Goal: Task Accomplishment & Management: Manage account settings

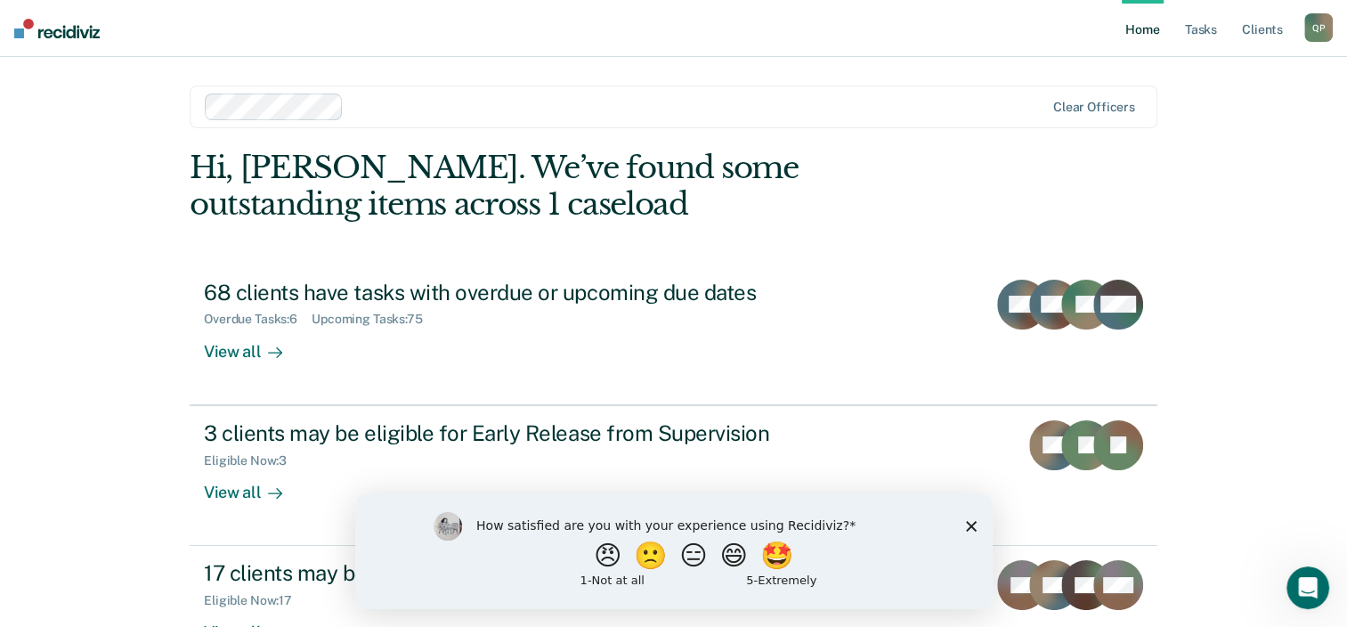
click at [256, 221] on div "Hi, [PERSON_NAME]. We’ve found some outstanding items across 1 caseload" at bounding box center [576, 186] width 773 height 73
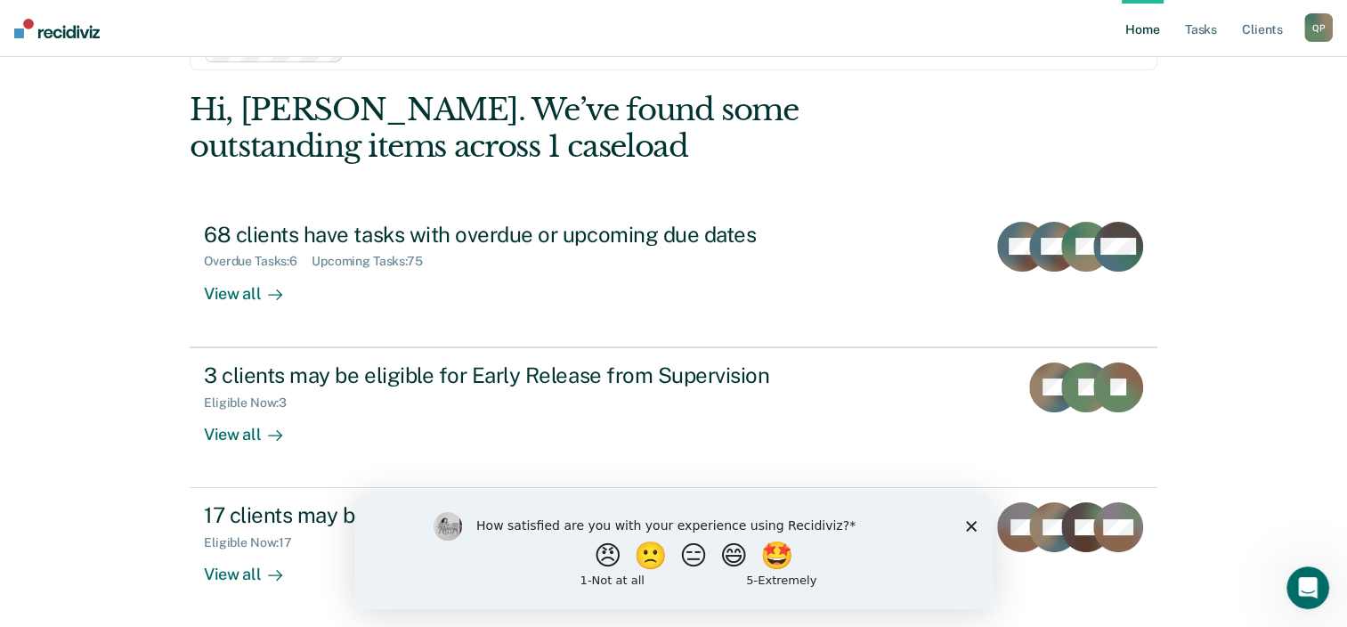
scroll to position [58, 0]
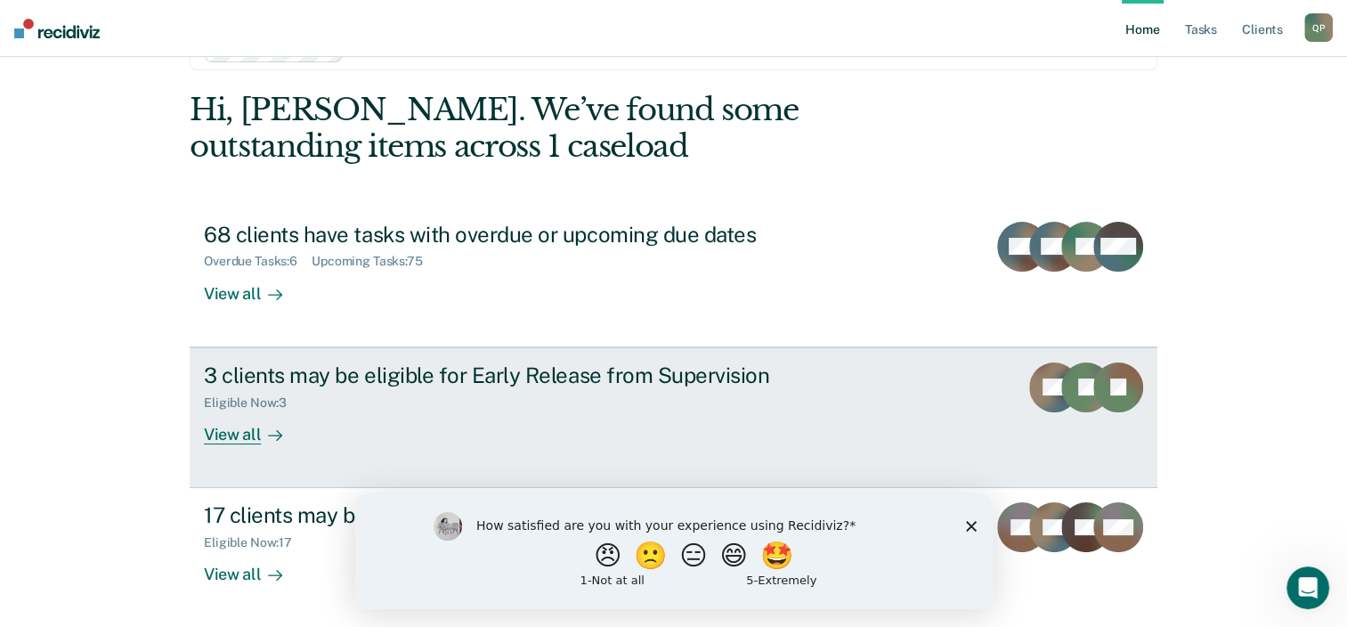
click at [222, 434] on div "View all" at bounding box center [254, 426] width 100 height 35
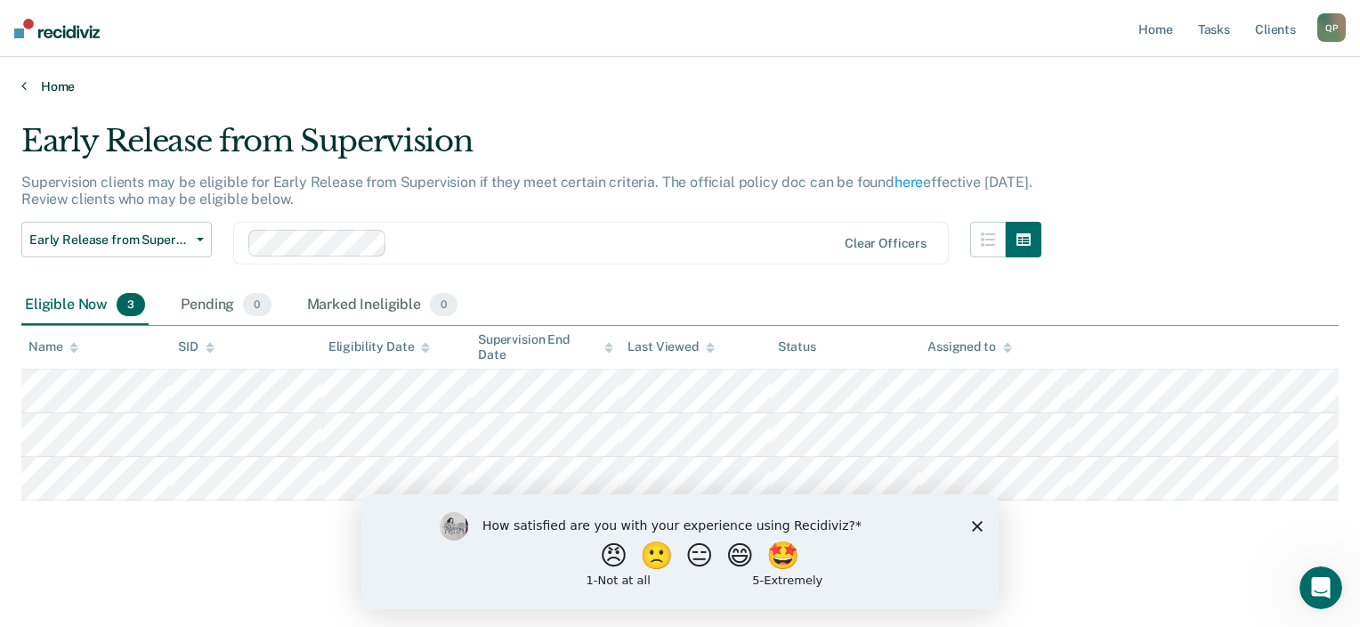
click at [57, 93] on link "Home" at bounding box center [679, 86] width 1317 height 16
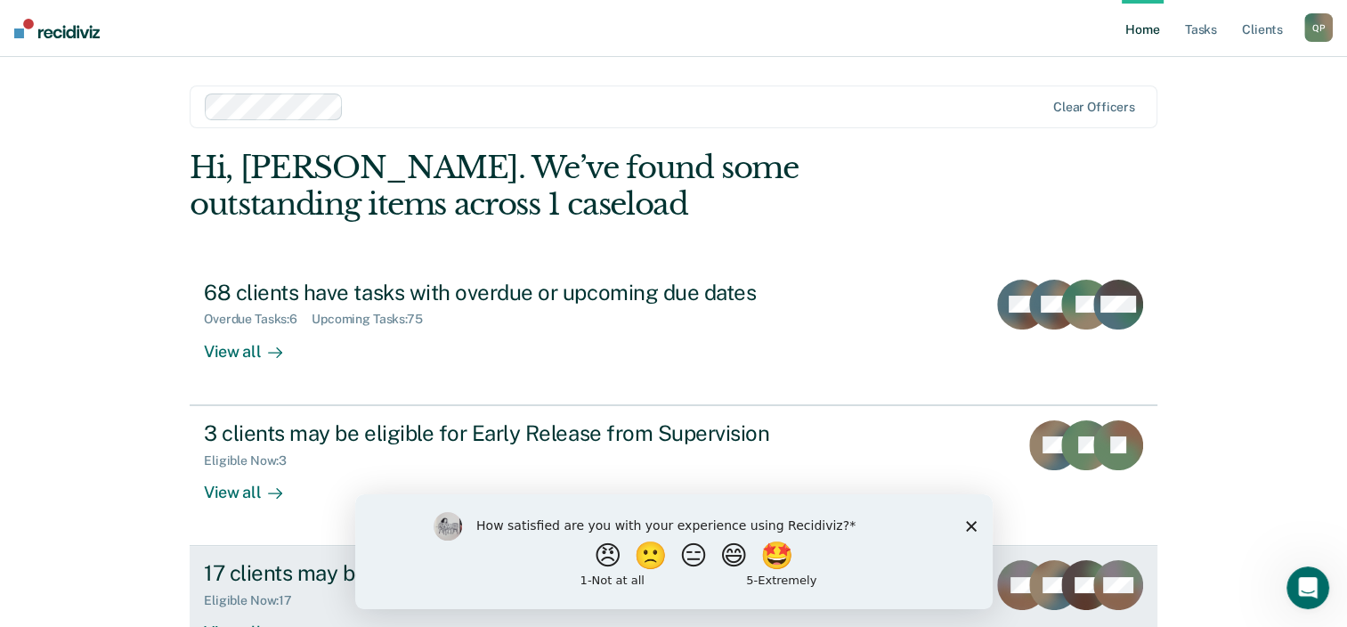
scroll to position [129, 0]
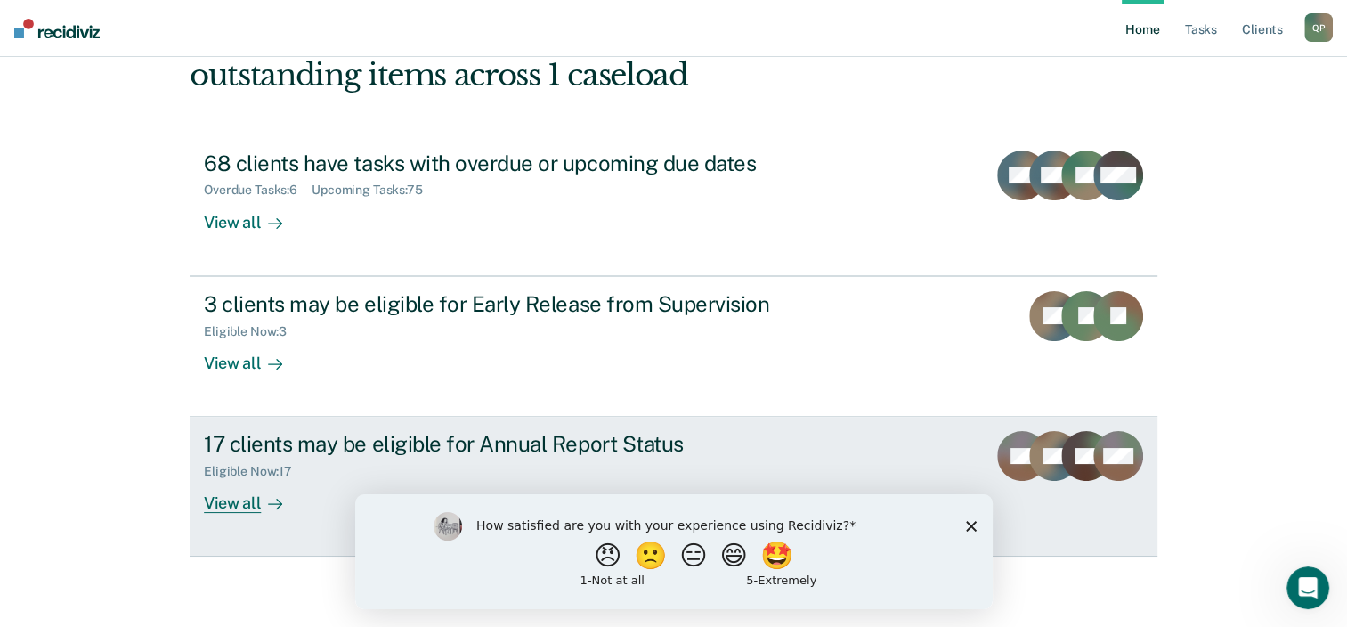
click at [317, 484] on div "17 clients may be eligible for Annual Report Status Eligible Now : 17 View all" at bounding box center [538, 472] width 668 height 82
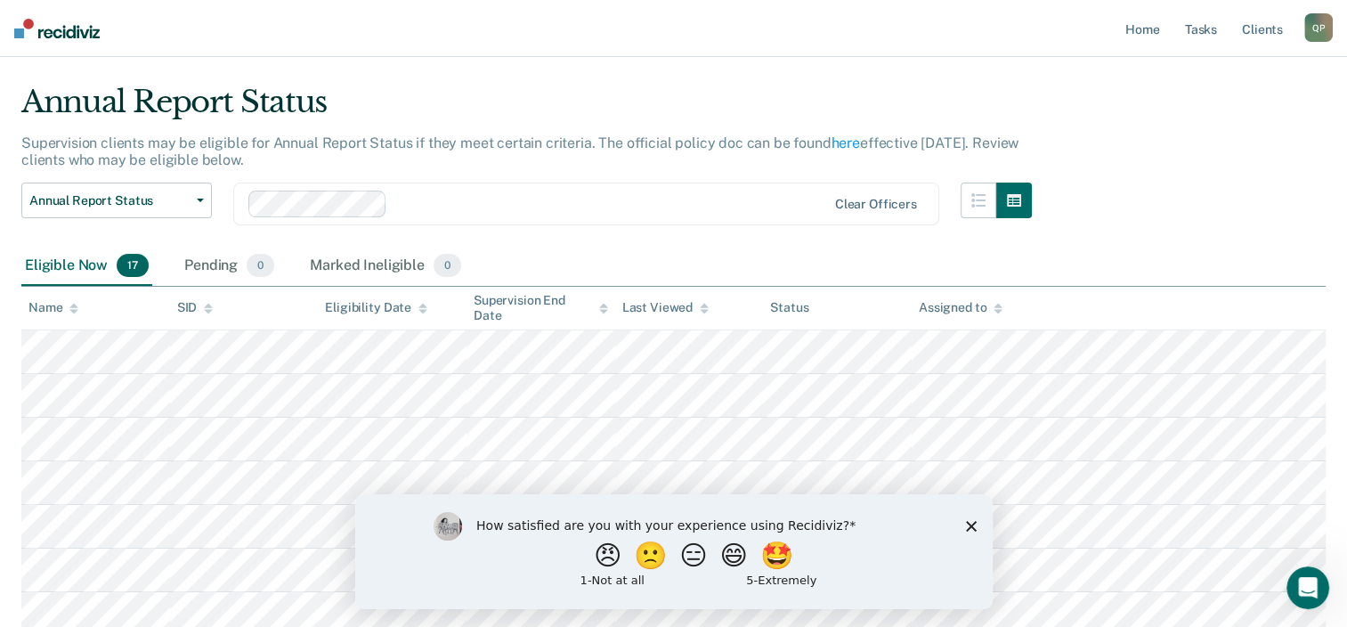
scroll to position [32, 0]
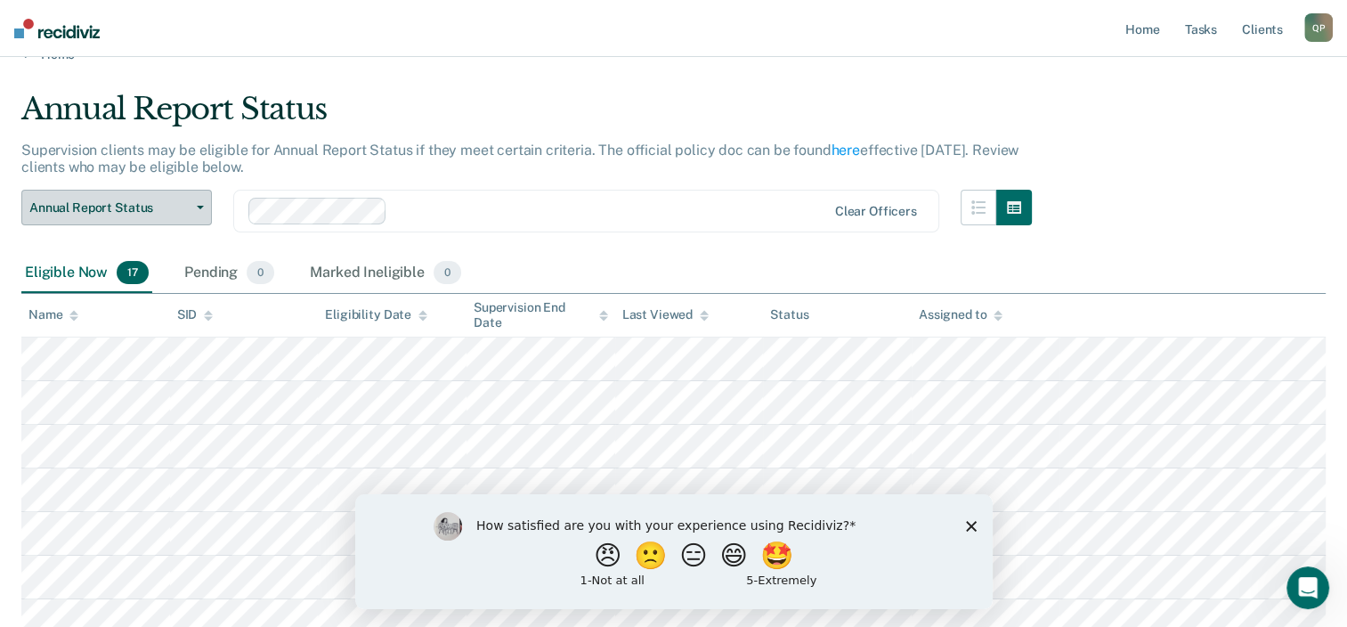
click at [142, 194] on button "Annual Report Status" at bounding box center [116, 208] width 190 height 36
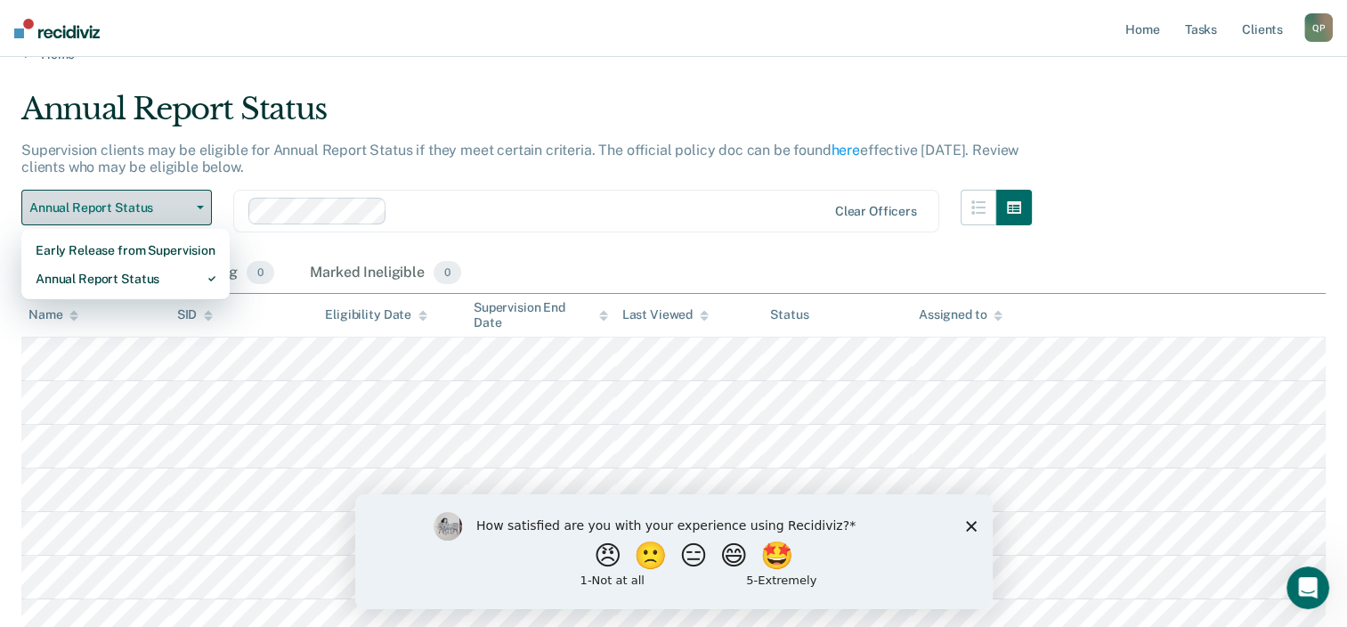
click at [142, 194] on button "Annual Report Status" at bounding box center [116, 208] width 190 height 36
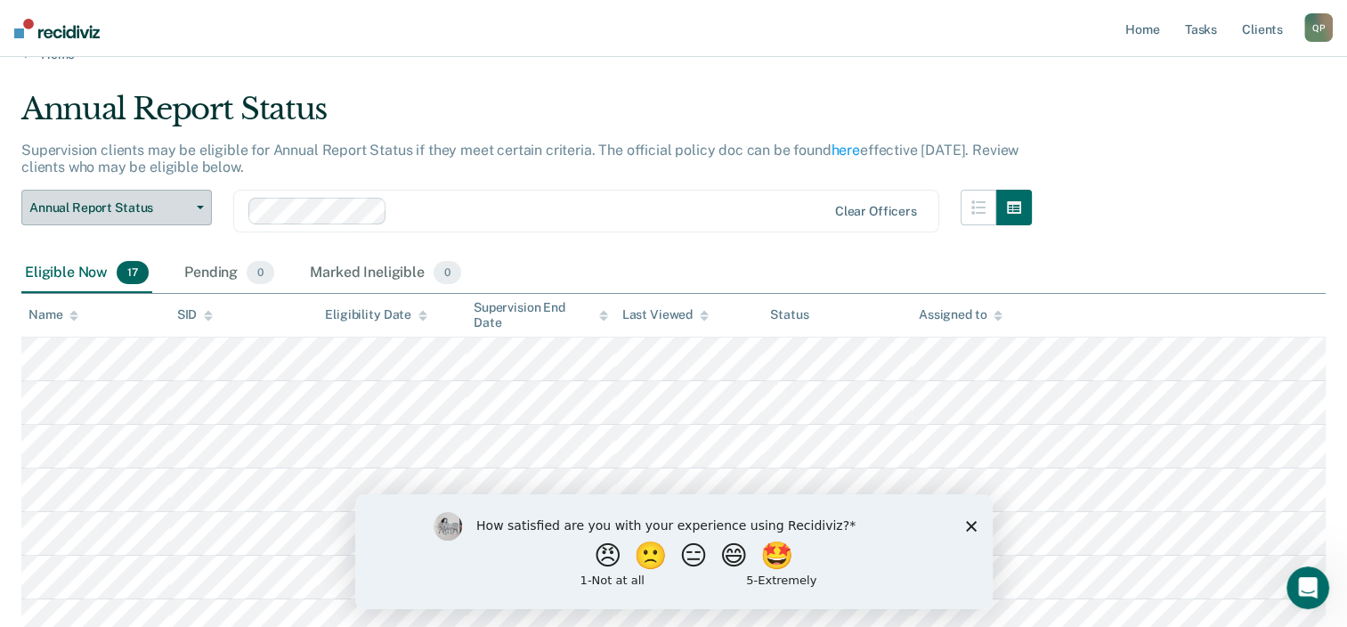
scroll to position [0, 0]
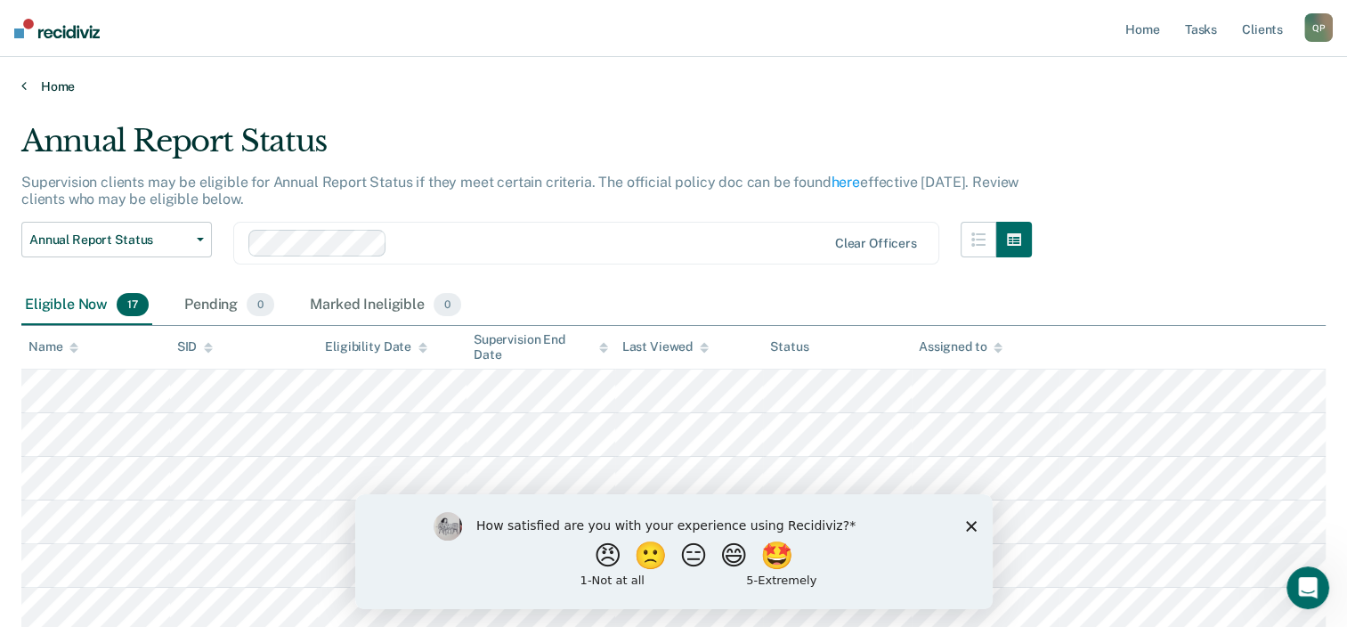
click at [59, 85] on link "Home" at bounding box center [673, 86] width 1304 height 16
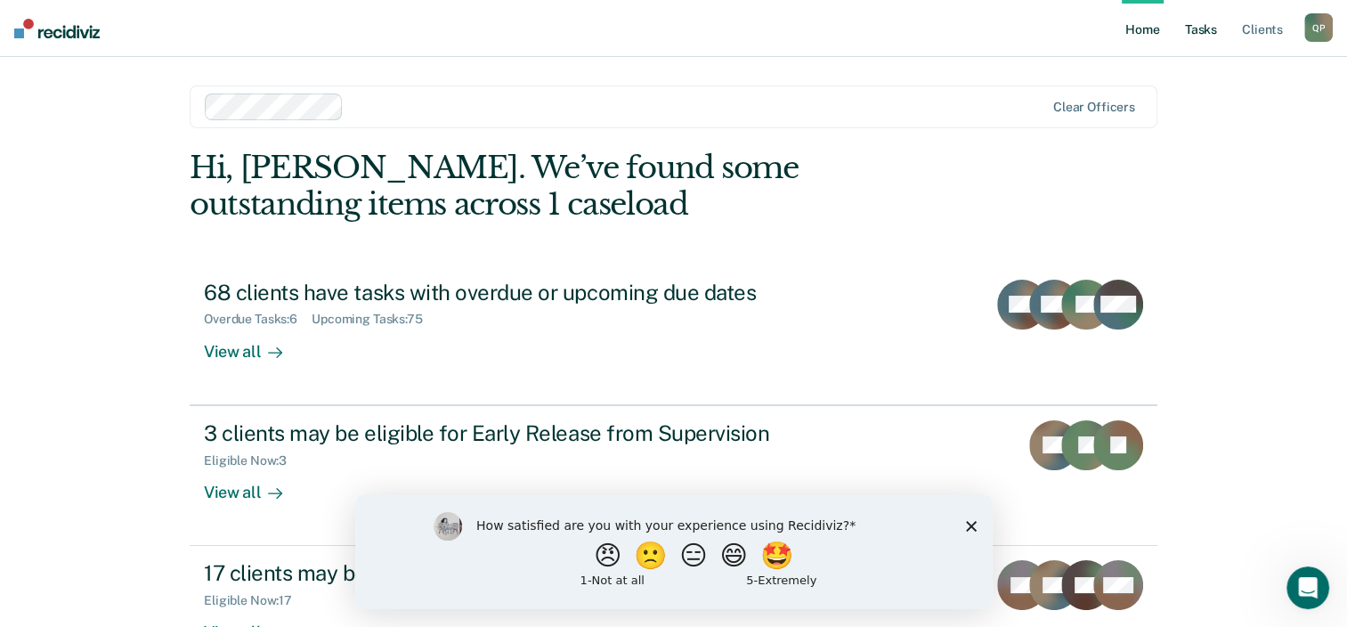
click at [1193, 20] on link "Tasks" at bounding box center [1200, 28] width 39 height 57
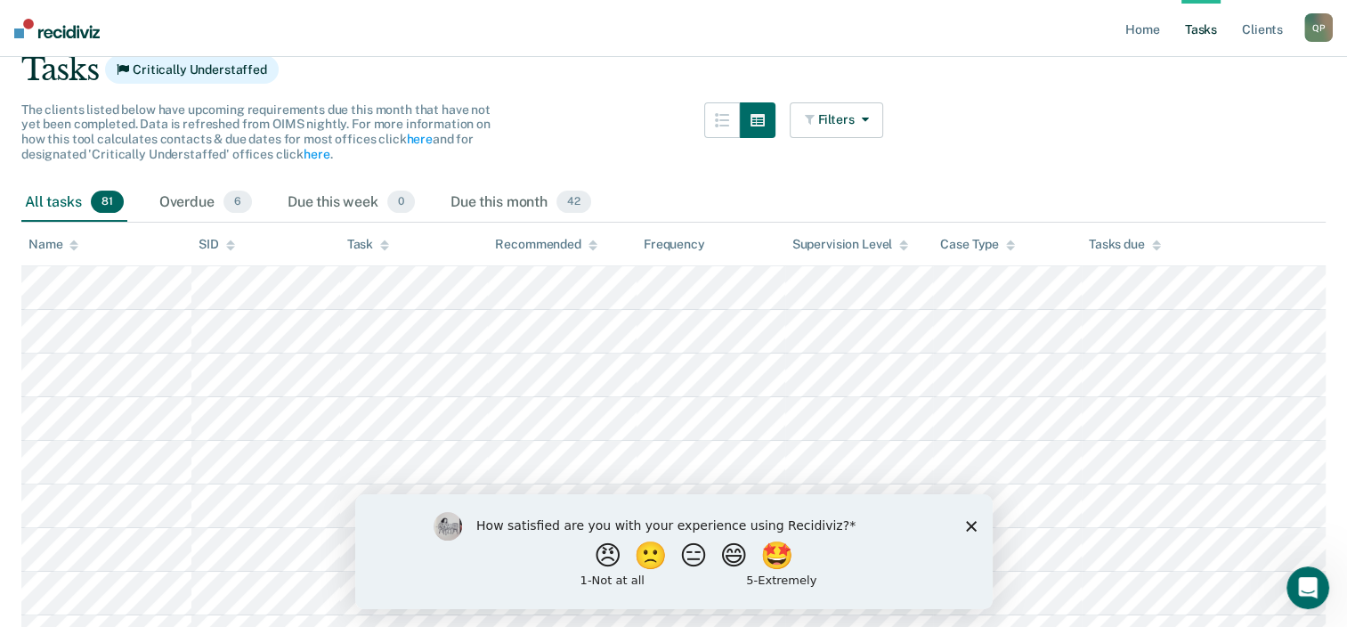
scroll to position [142, 0]
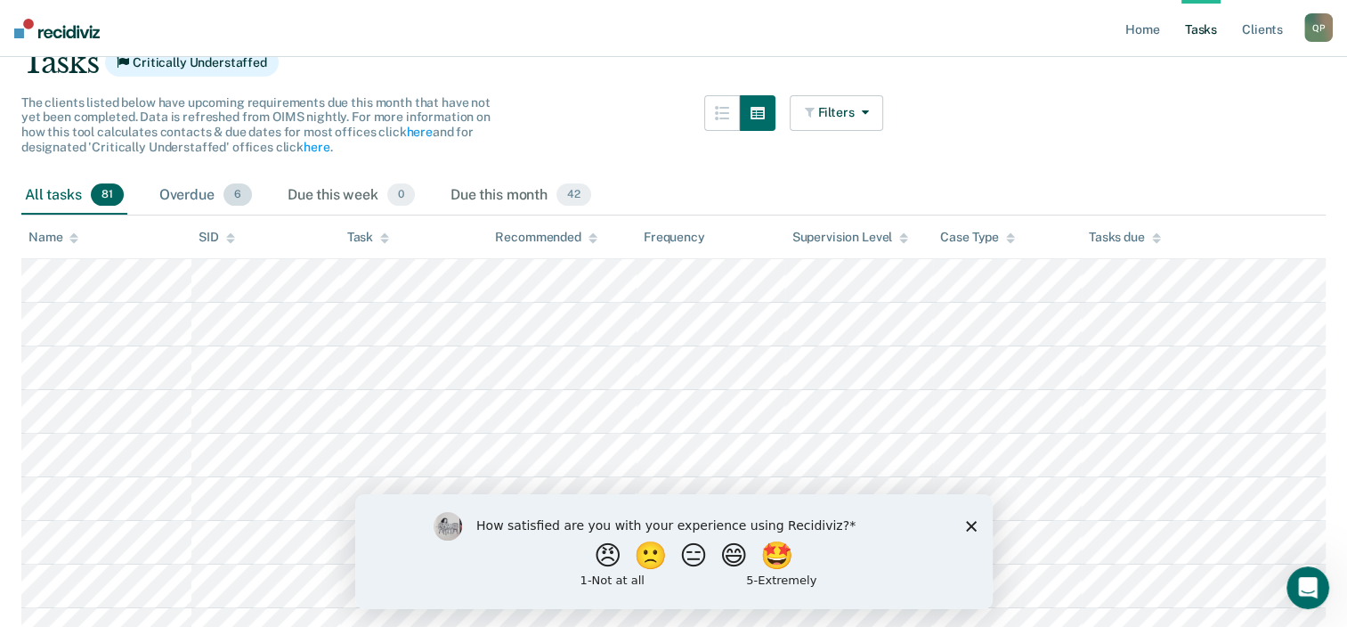
click at [168, 188] on div "Overdue 6" at bounding box center [206, 195] width 100 height 39
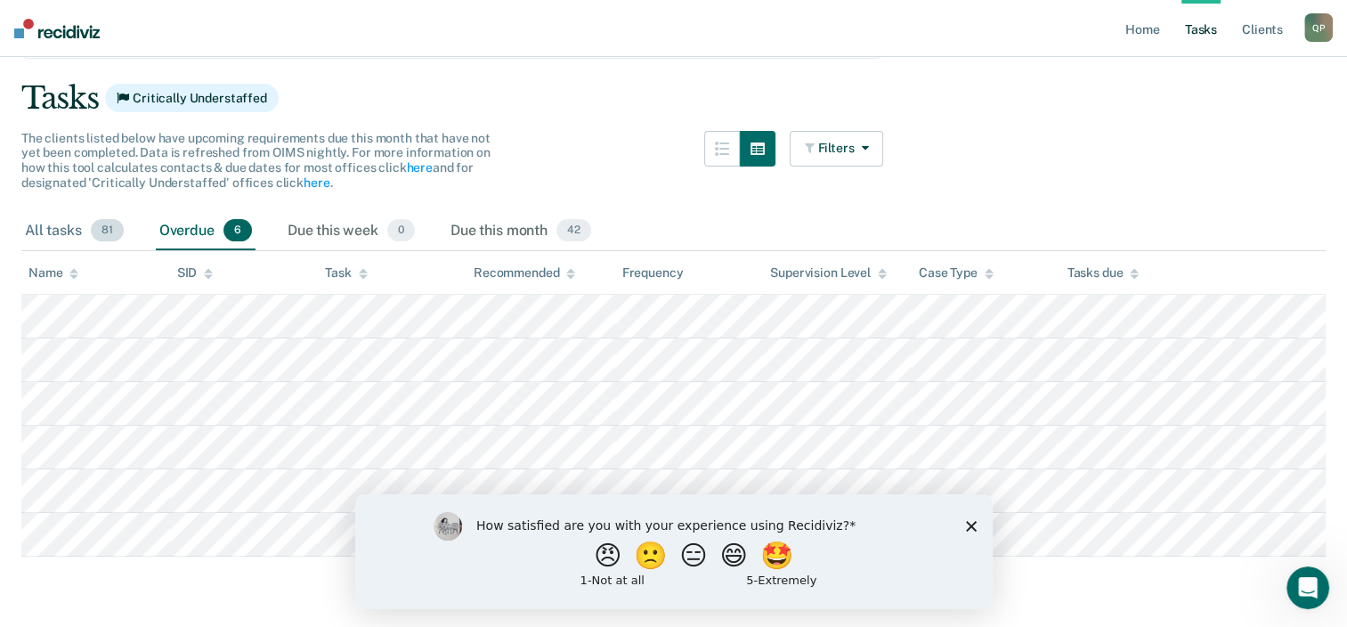
click at [64, 235] on div "All tasks 81" at bounding box center [74, 231] width 106 height 39
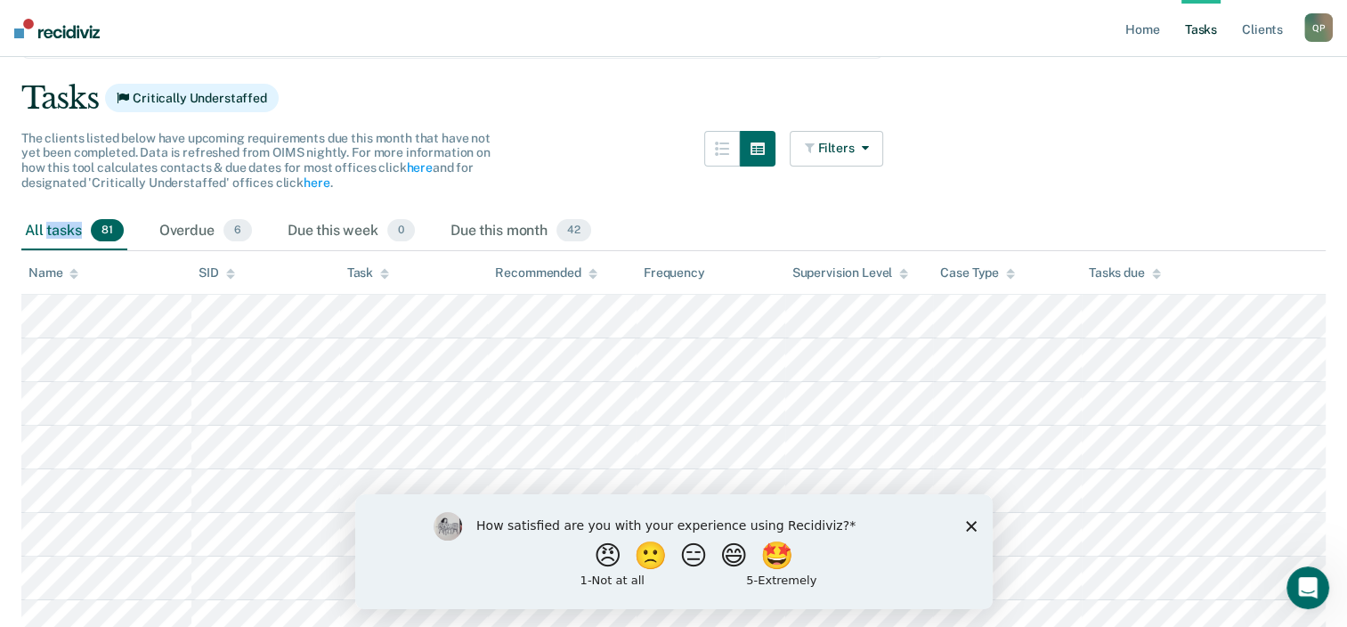
click at [64, 235] on div "All tasks 81" at bounding box center [74, 231] width 106 height 39
drag, startPoint x: 64, startPoint y: 235, endPoint x: 20, endPoint y: 225, distance: 44.7
click at [37, 233] on div "All tasks 81" at bounding box center [74, 231] width 106 height 39
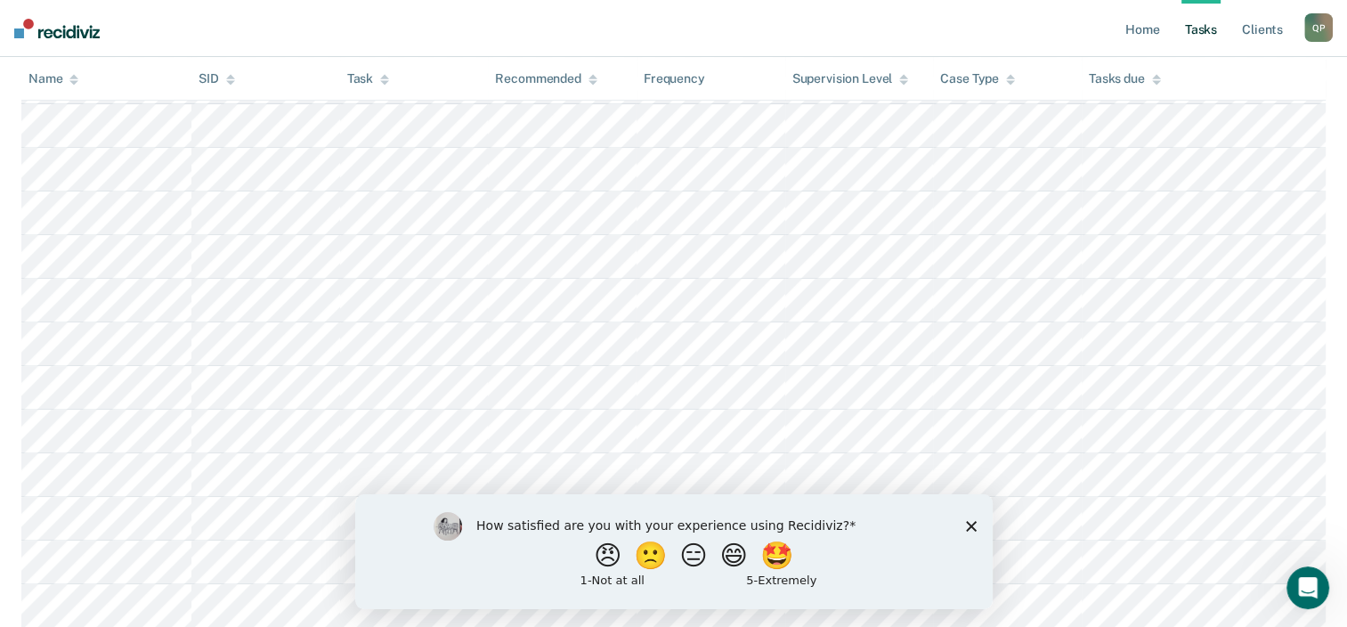
scroll to position [737, 0]
click at [423, 24] on nav "Home Tasks Client s [PERSON_NAME] Q P Profile How it works Log Out" at bounding box center [673, 28] width 1347 height 57
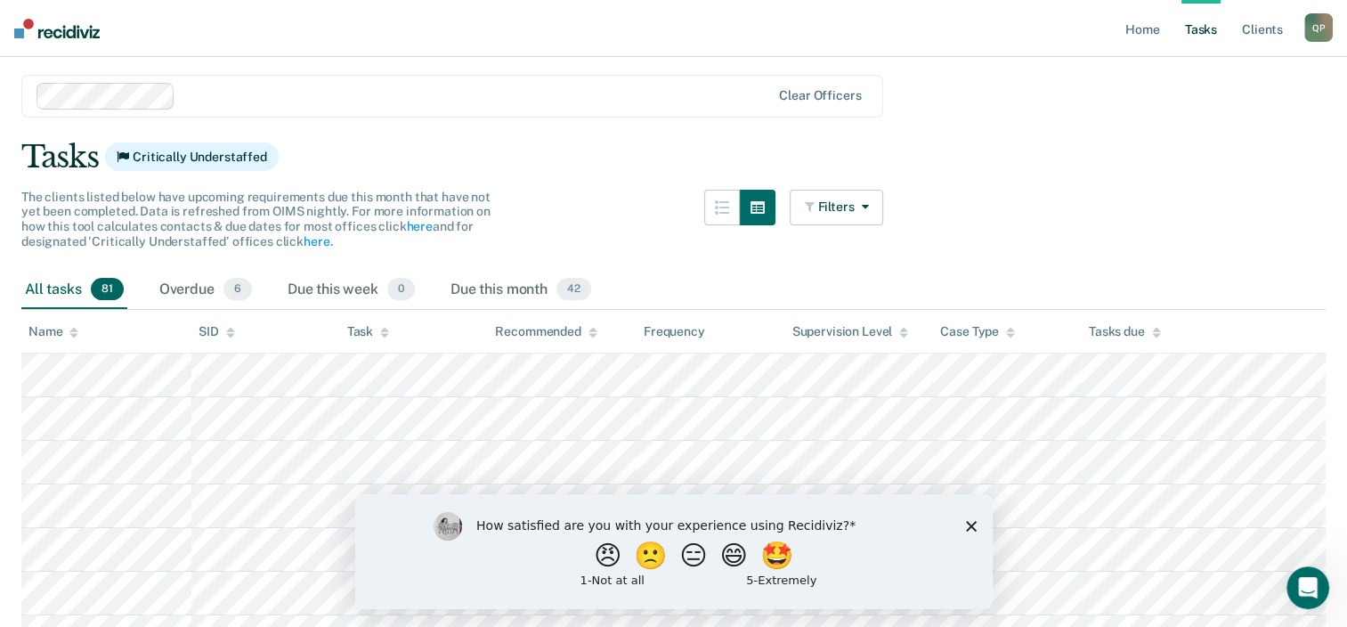
scroll to position [0, 0]
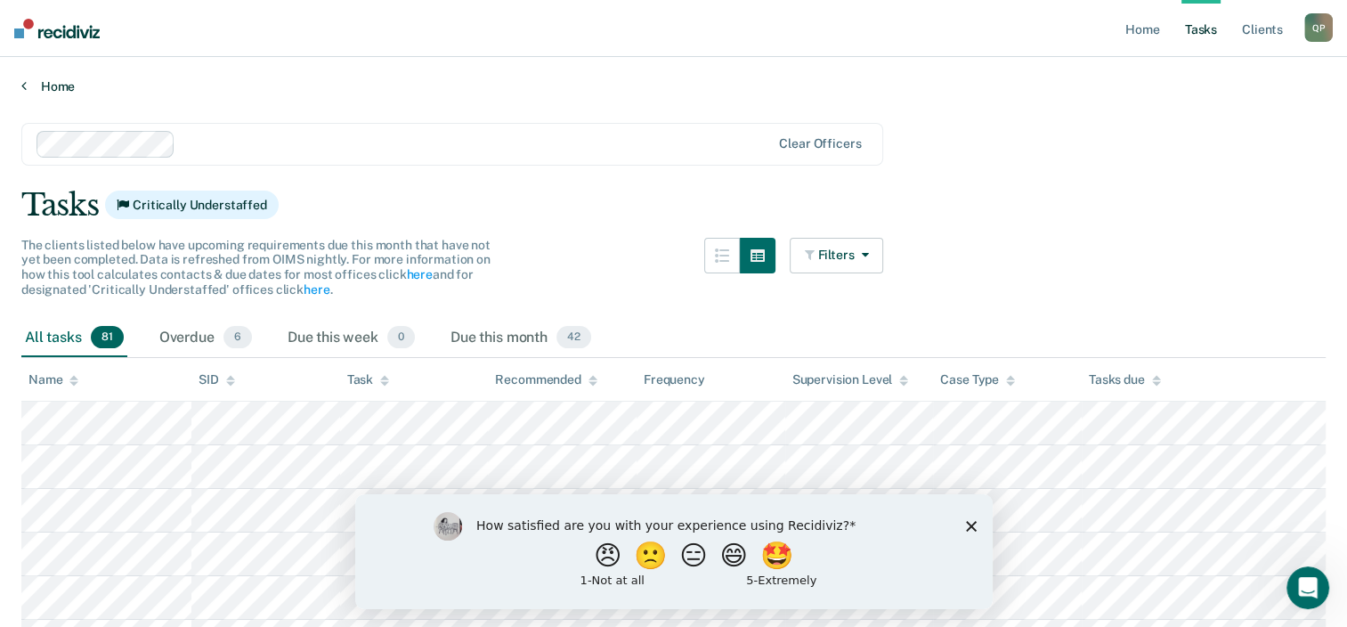
click at [50, 89] on link "Home" at bounding box center [673, 86] width 1304 height 16
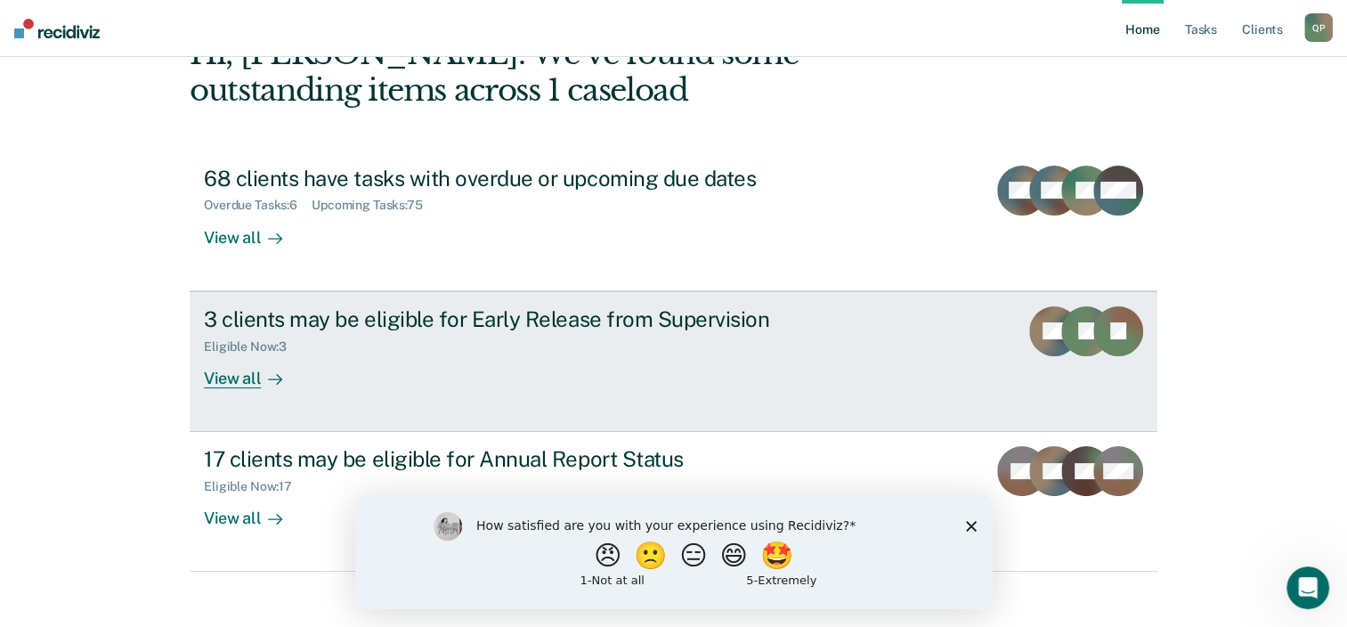
scroll to position [129, 0]
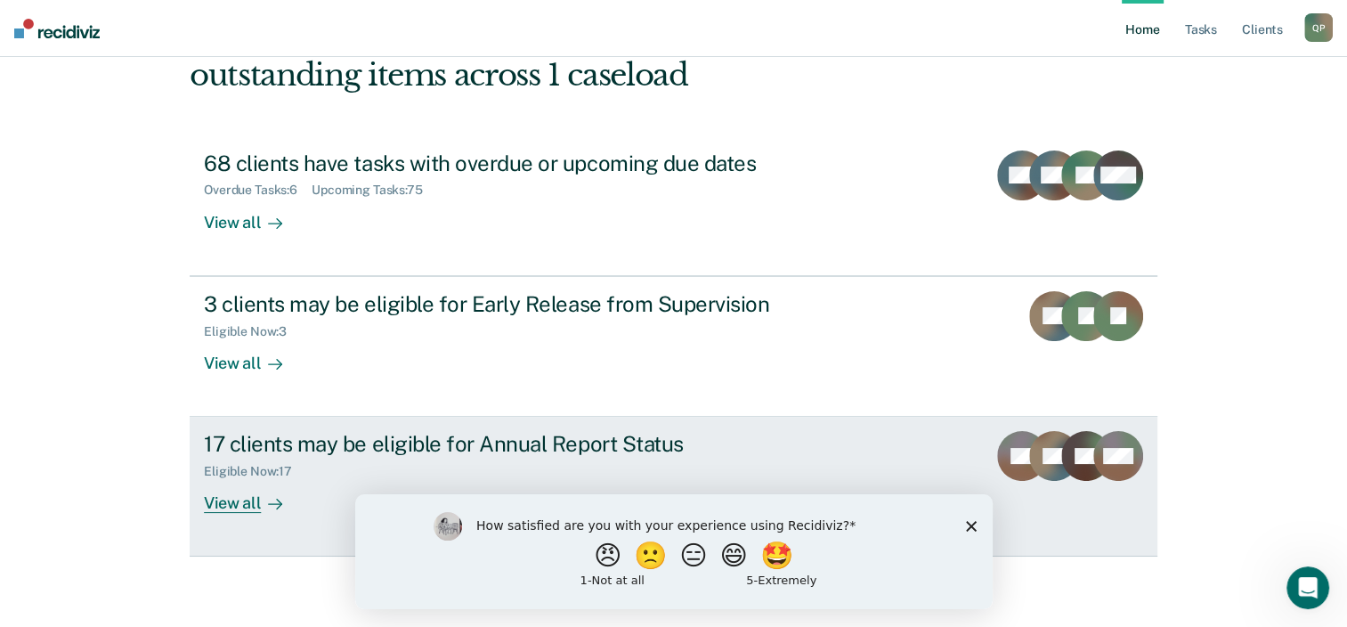
click at [483, 446] on div "17 clients may be eligible for Annual Report Status" at bounding box center [516, 444] width 625 height 26
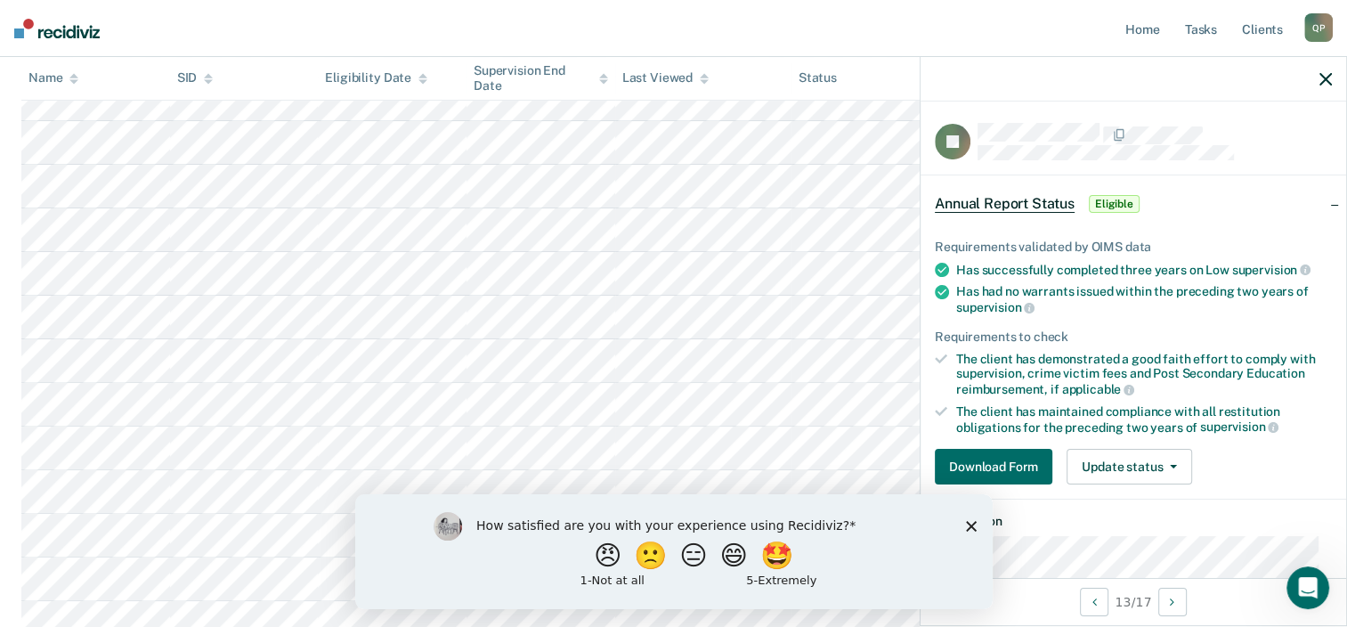
scroll to position [611, 0]
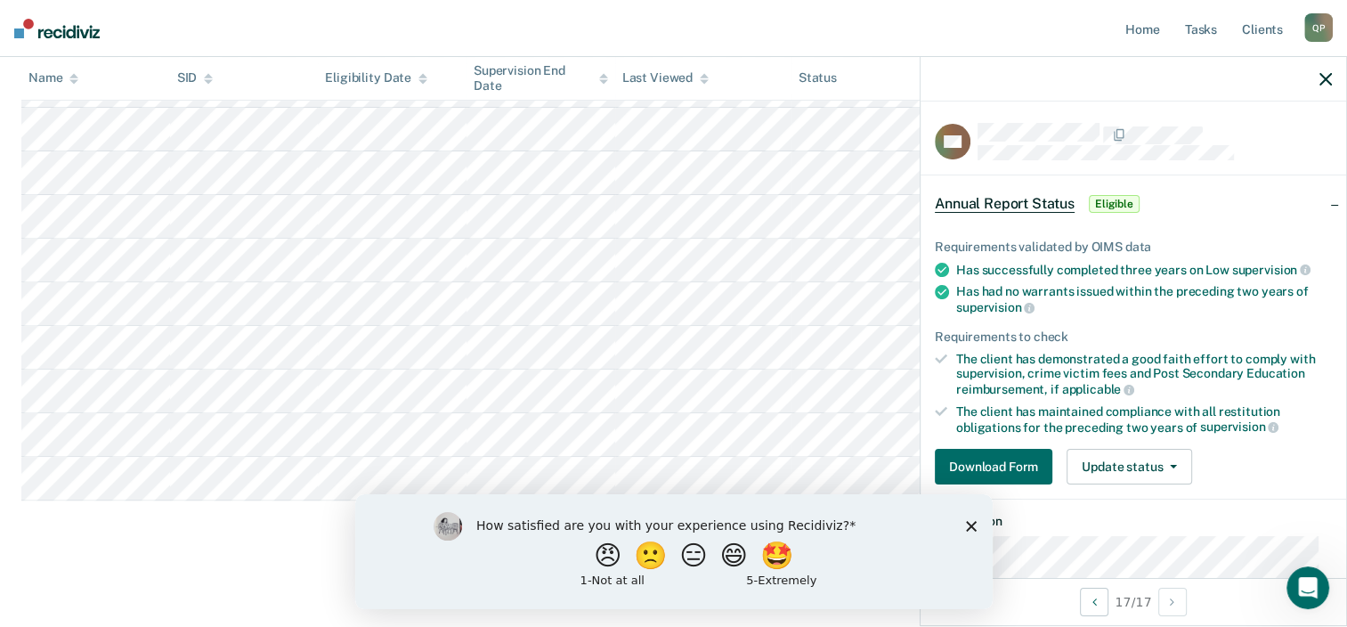
click at [967, 530] on icon "Close survey" at bounding box center [970, 525] width 11 height 11
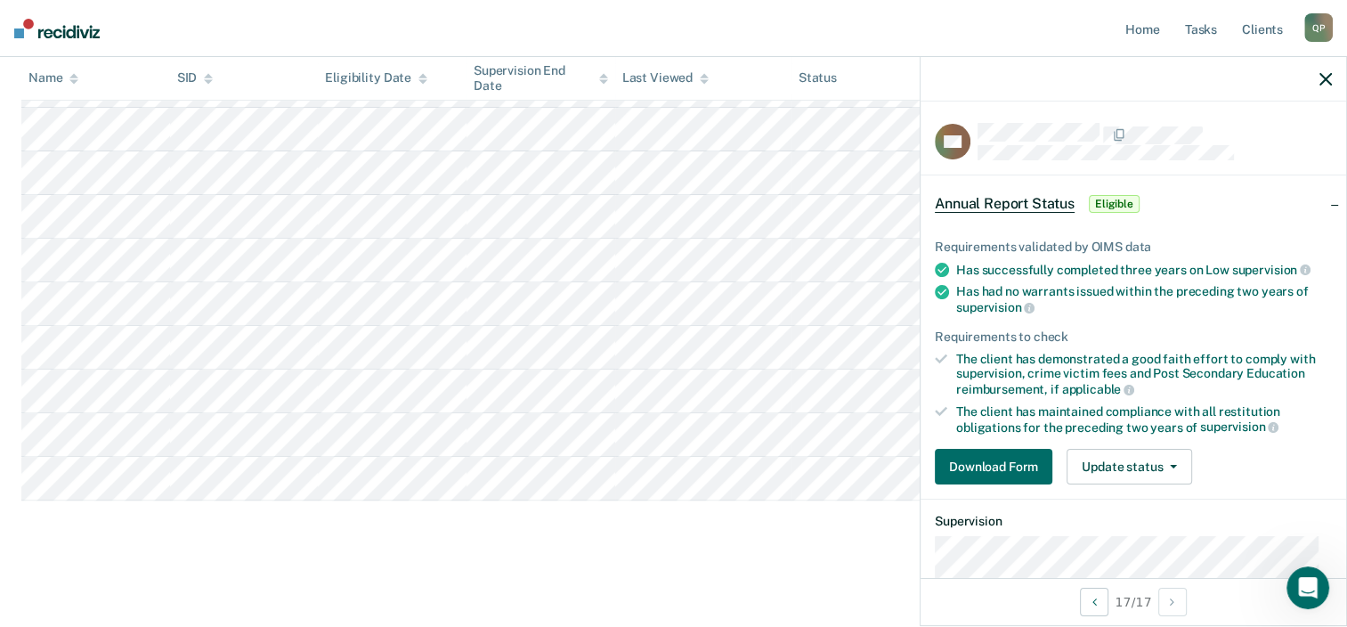
scroll to position [0, 0]
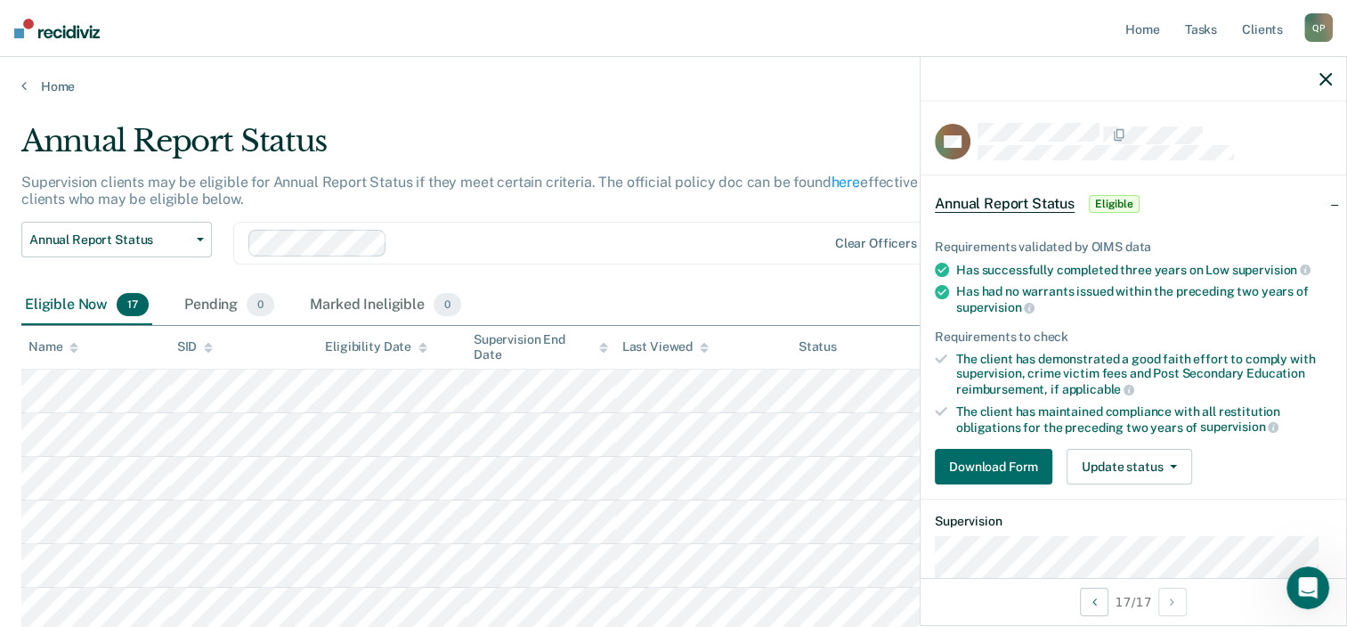
click at [1324, 80] on icon "button" at bounding box center [1325, 79] width 12 height 12
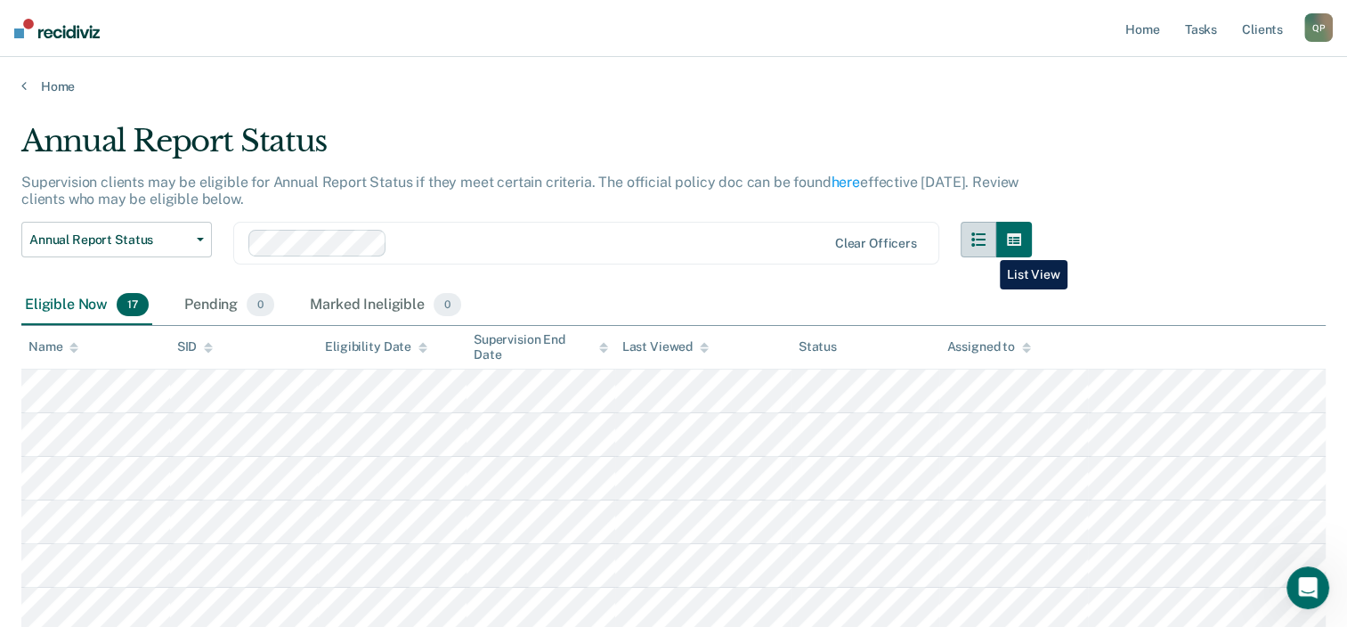
click at [986, 247] on button "button" at bounding box center [978, 240] width 36 height 36
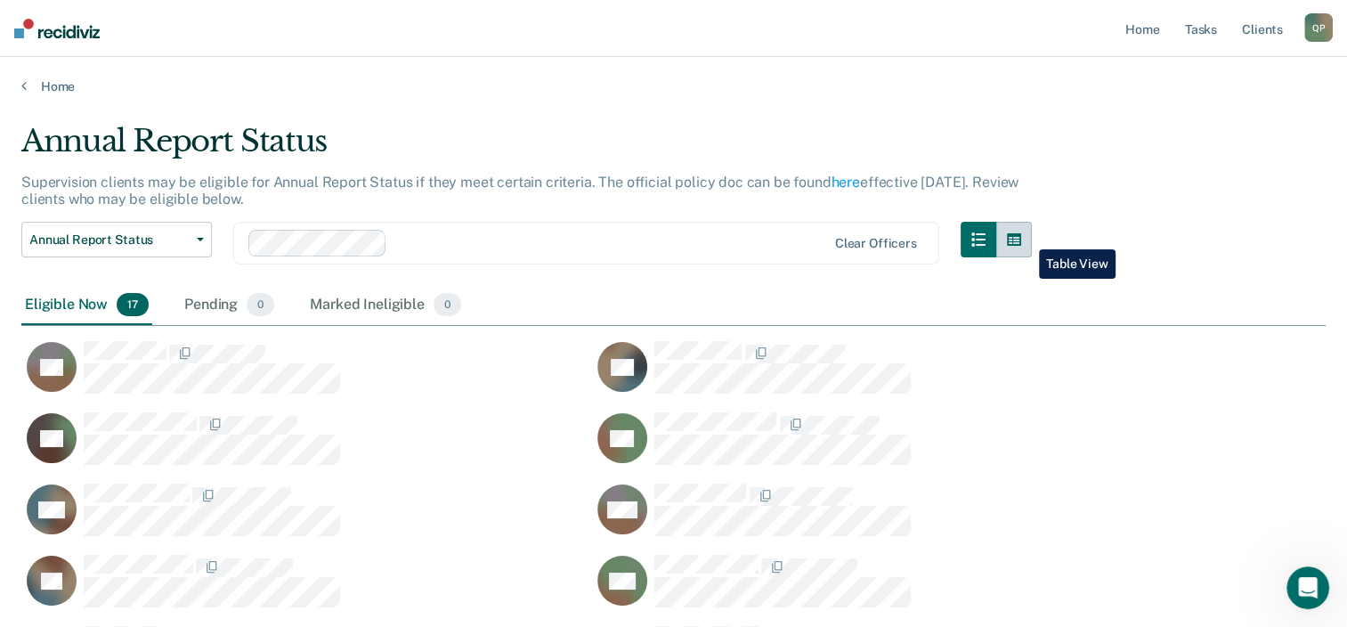
click at [1021, 236] on icon "button" at bounding box center [1014, 239] width 14 height 14
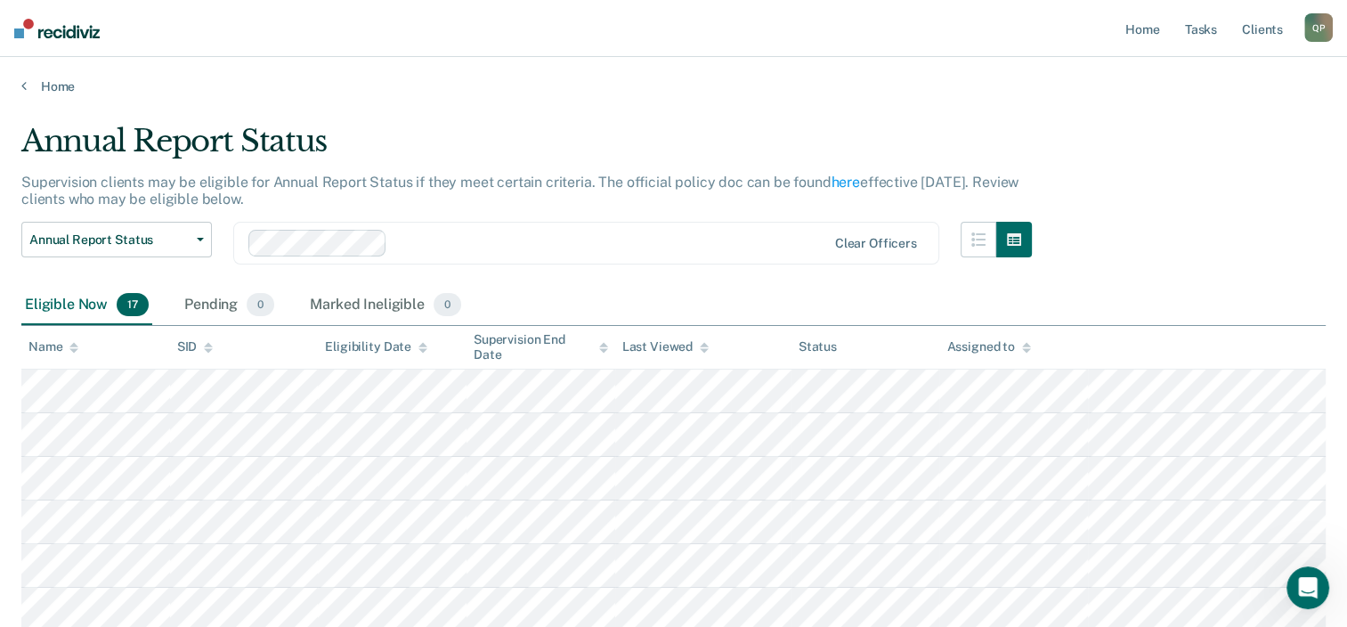
click at [61, 88] on link "Home" at bounding box center [673, 86] width 1304 height 16
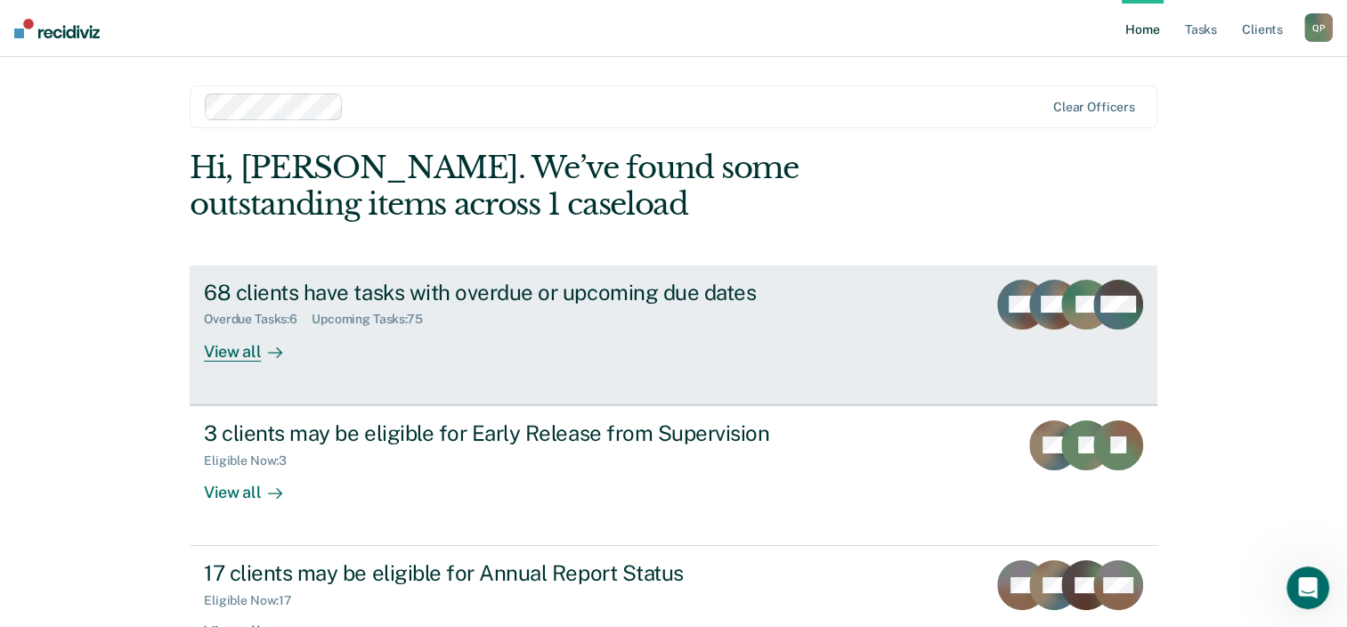
click at [300, 340] on div "68 clients have tasks with overdue or upcoming due dates Overdue Tasks : 6 Upco…" at bounding box center [538, 320] width 668 height 82
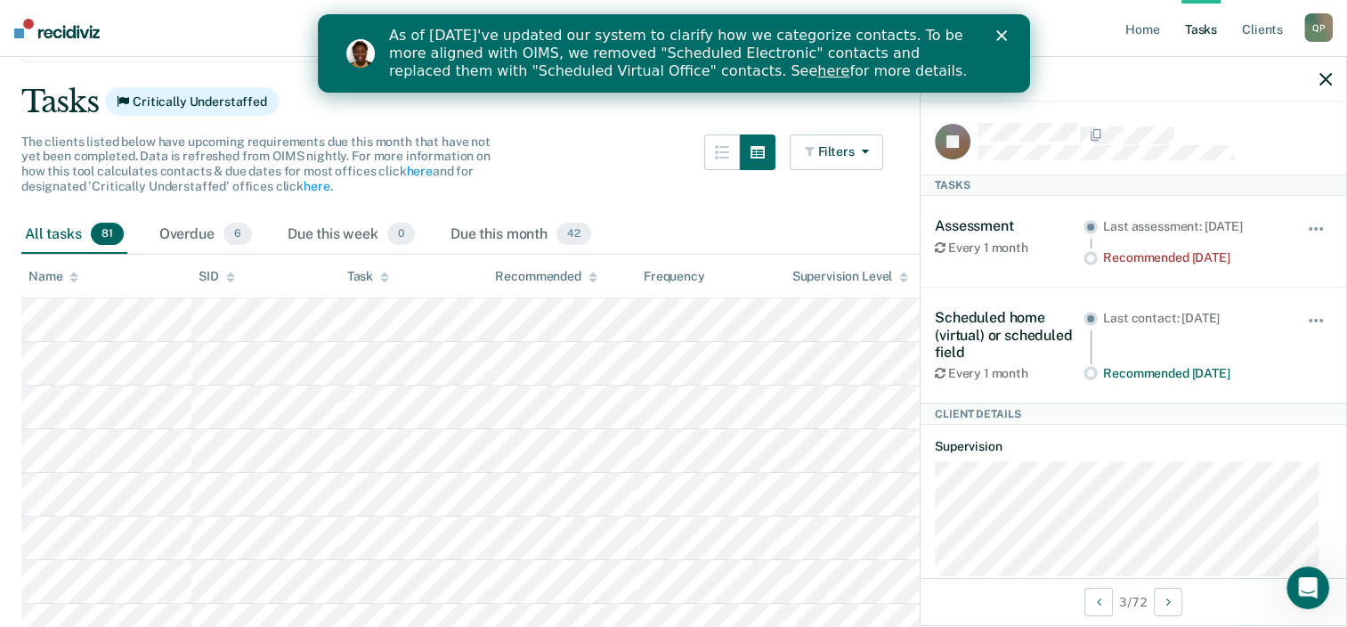
scroll to position [85, 0]
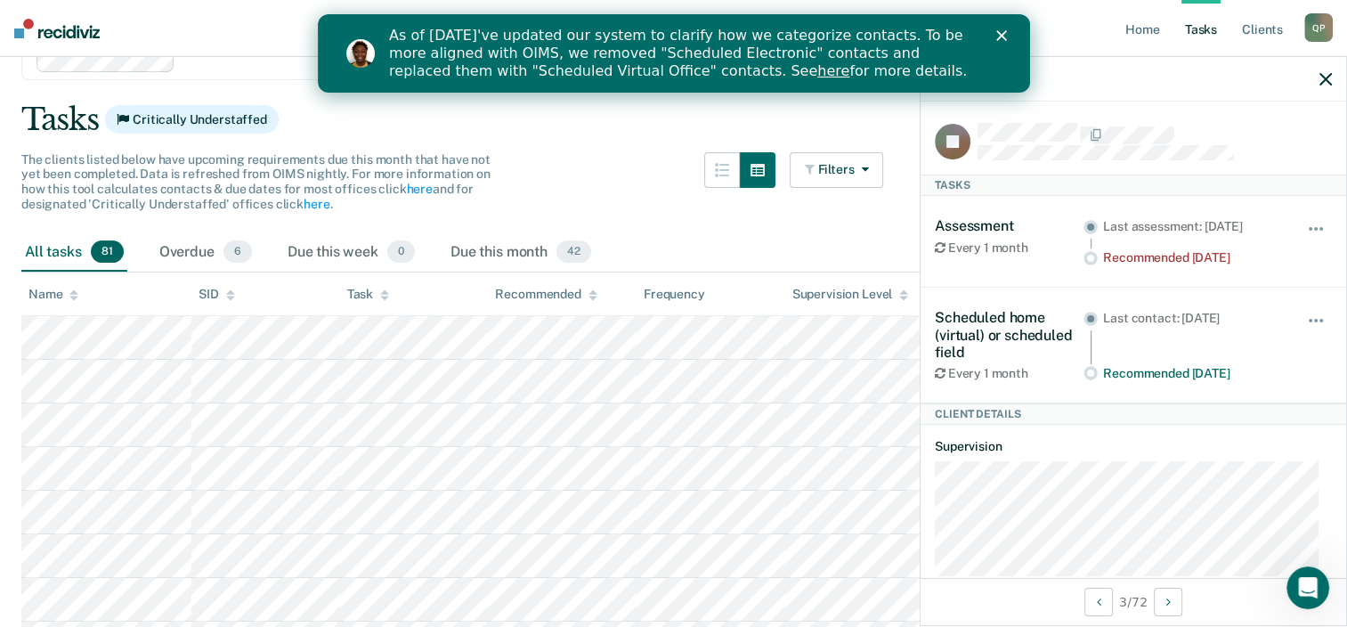
click at [1324, 75] on icon "button" at bounding box center [1325, 79] width 12 height 12
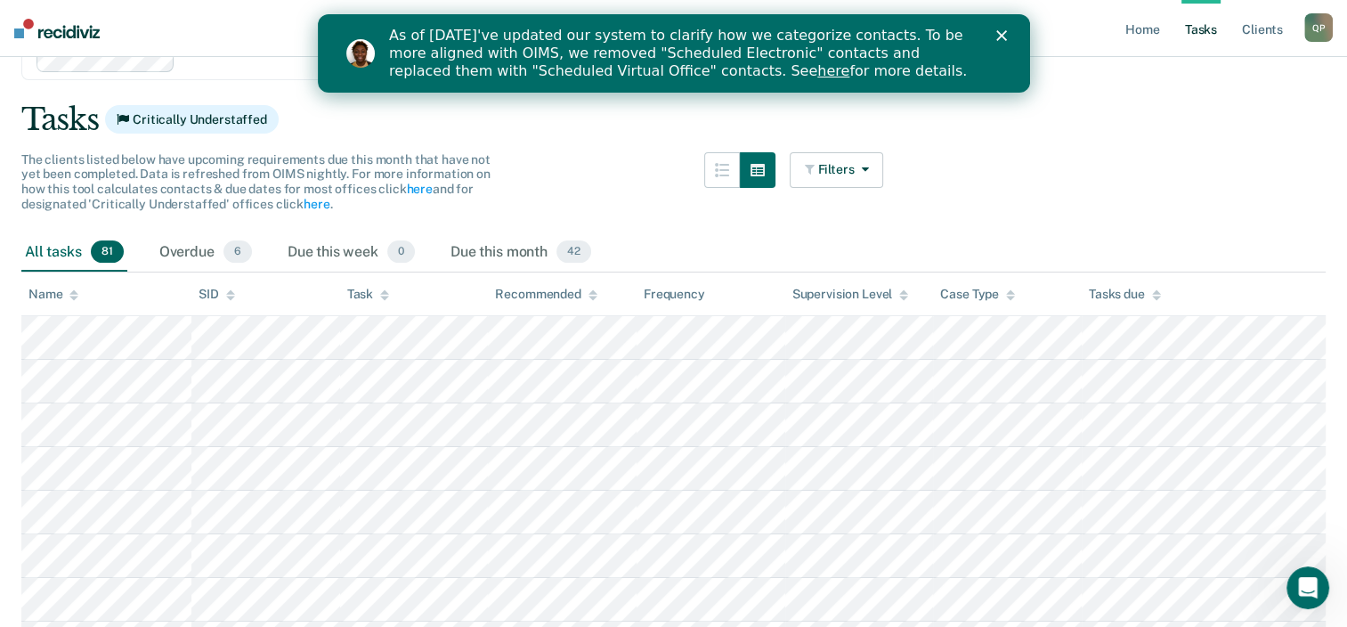
click at [1006, 36] on div "Close" at bounding box center [1004, 35] width 18 height 11
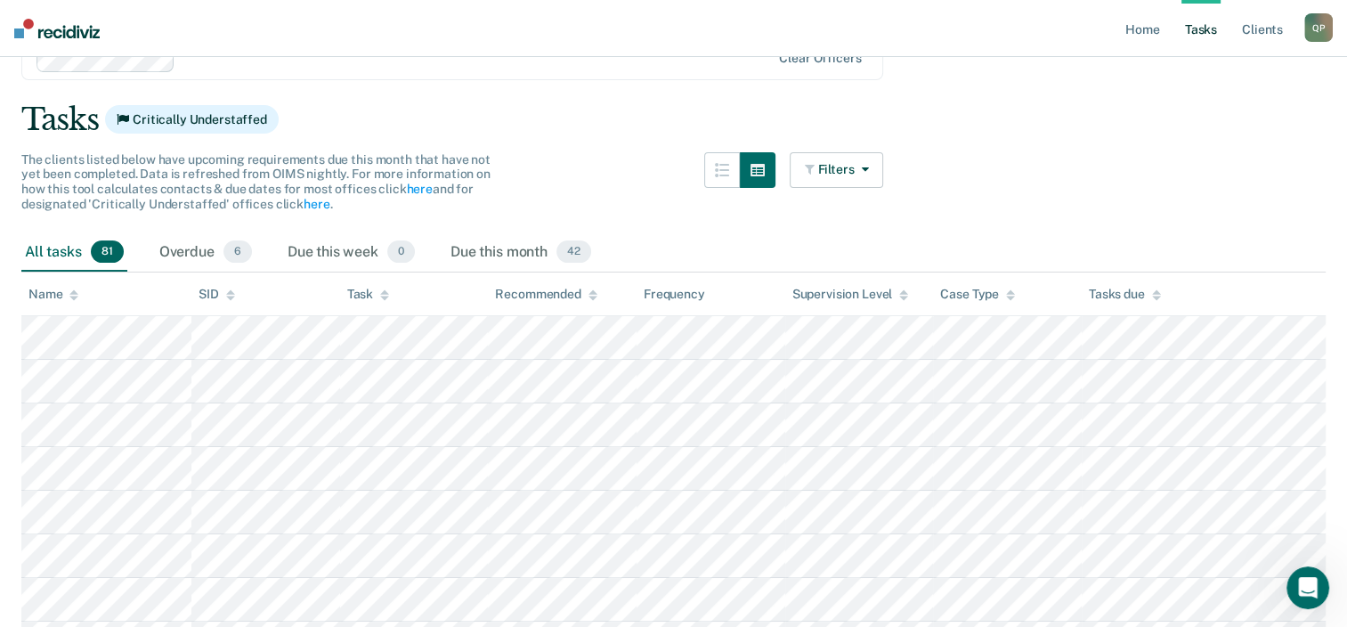
click at [43, 294] on div "Name" at bounding box center [53, 294] width 50 height 15
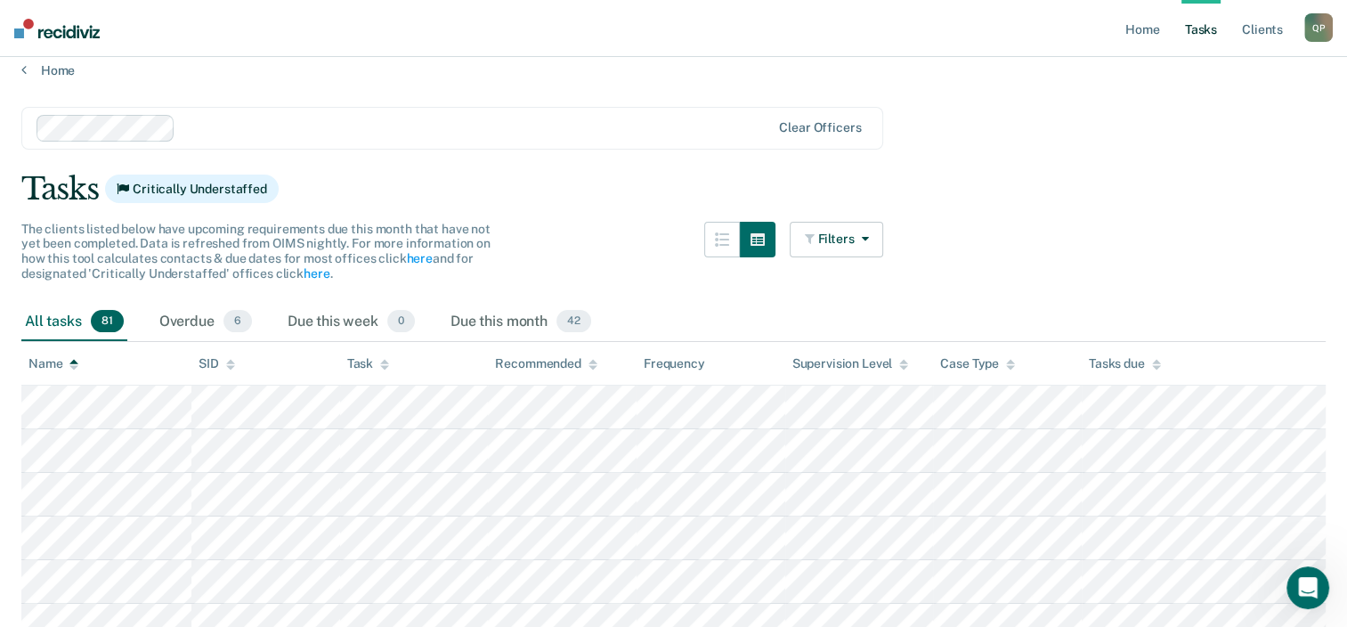
scroll to position [14, 0]
click at [847, 237] on button "Filters" at bounding box center [836, 241] width 94 height 36
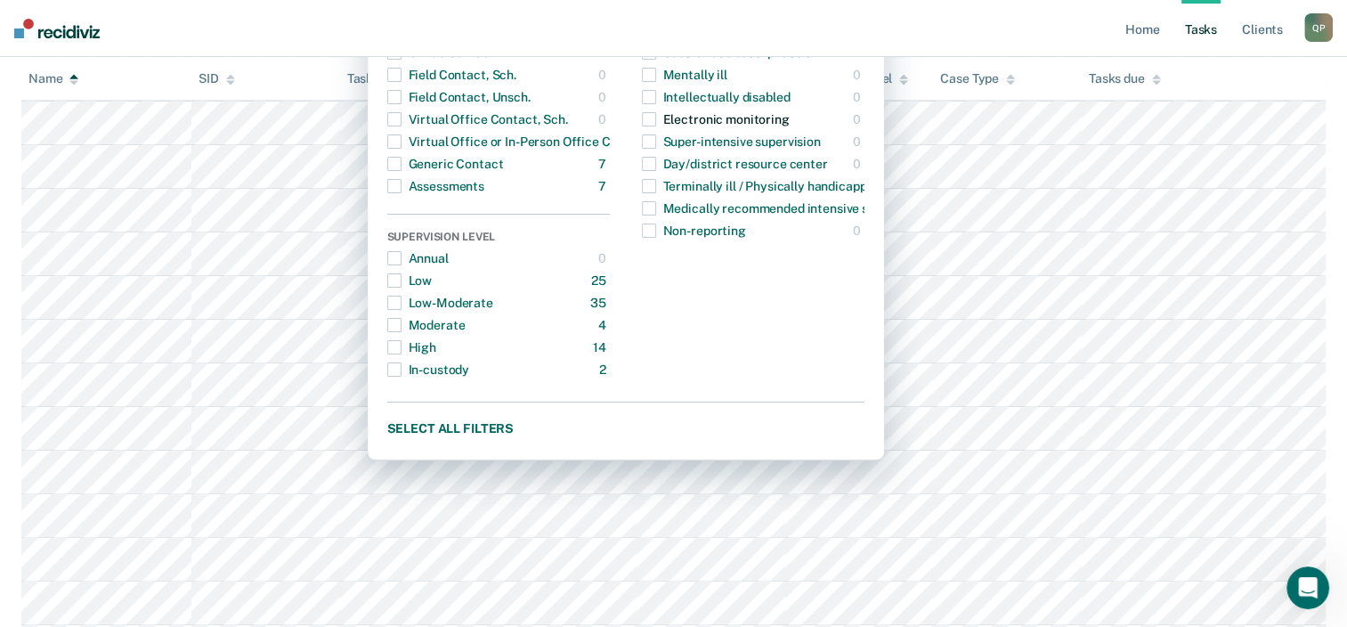
scroll to position [399, 0]
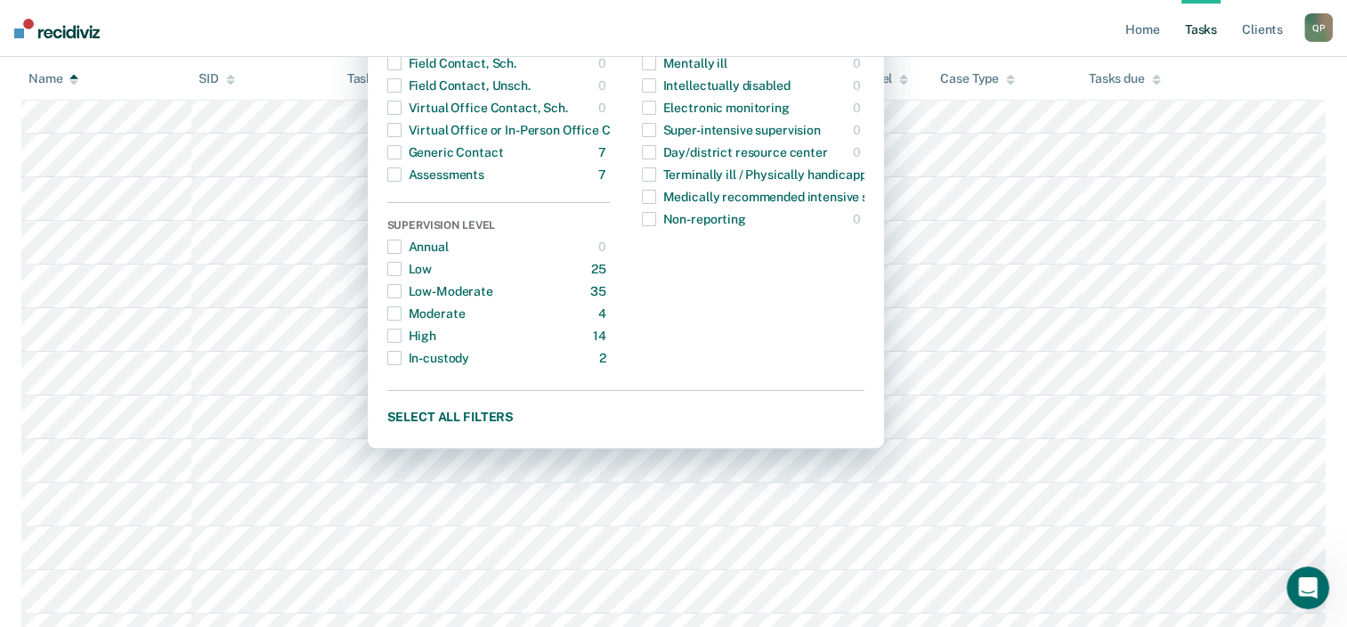
click at [812, 293] on div "Case Type Regular 81 ONLY Annual 0 ONLY Sex offender 0 ONLY Substance abuse - p…" at bounding box center [753, 136] width 223 height 466
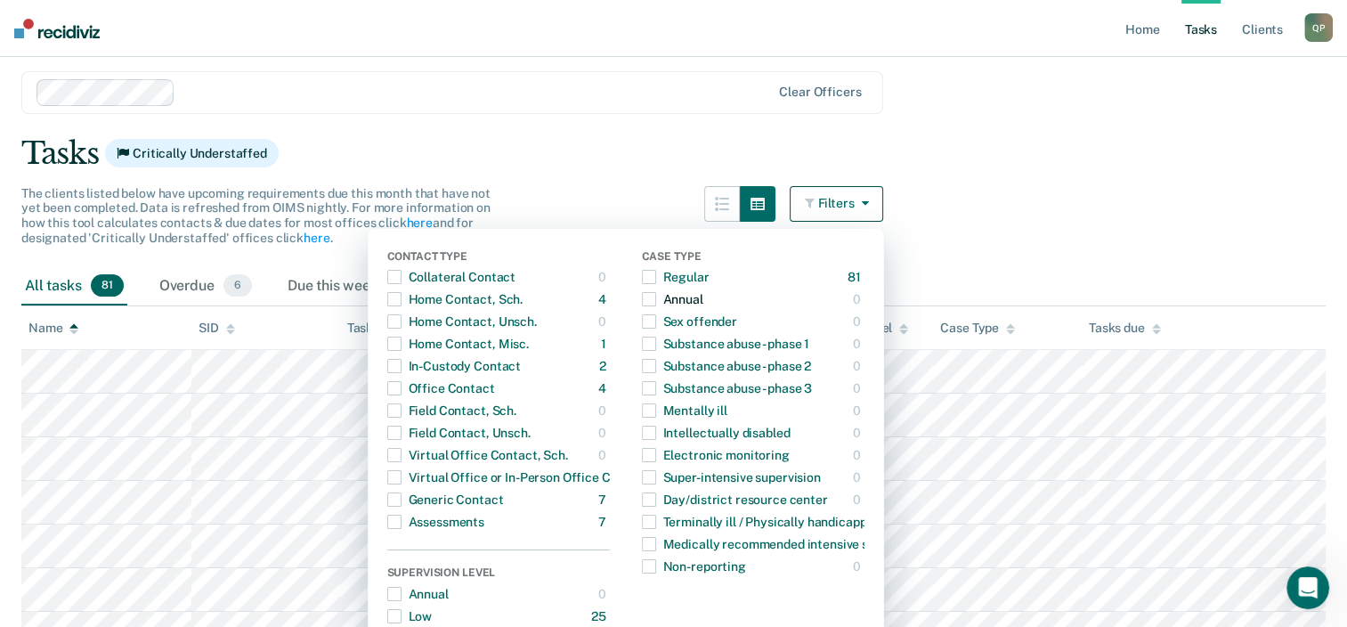
scroll to position [0, 0]
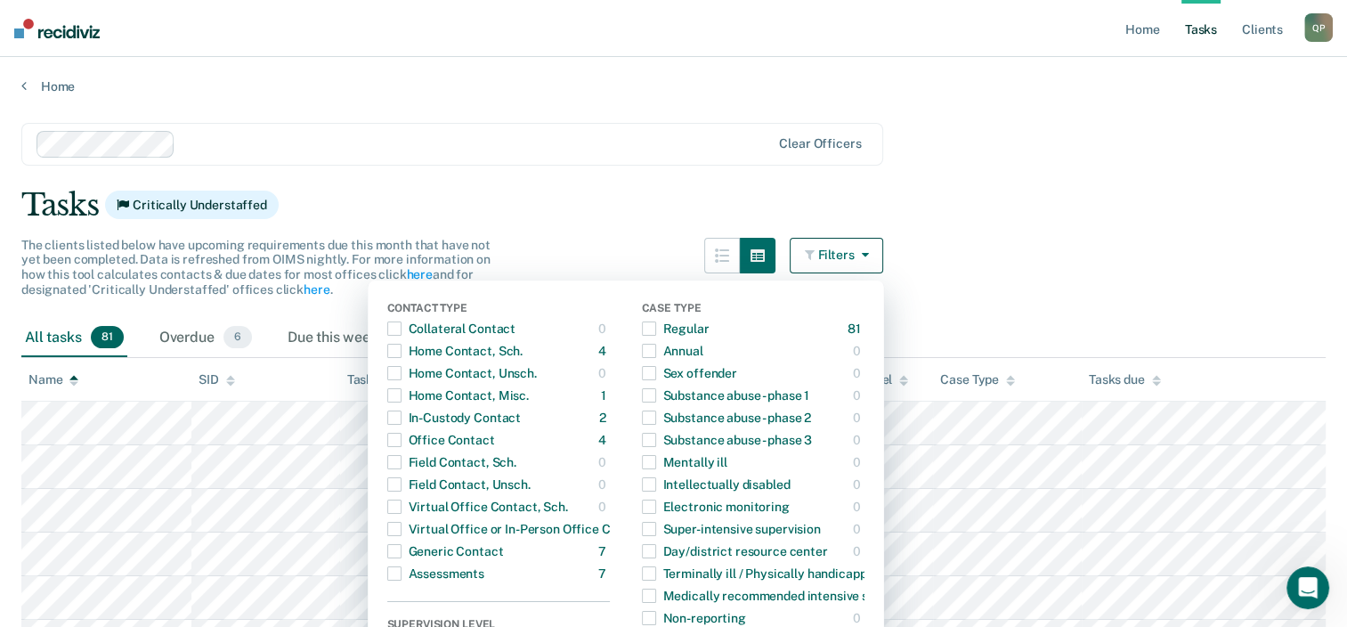
click at [990, 203] on div "Tasks Critically Understaffed" at bounding box center [673, 205] width 1304 height 36
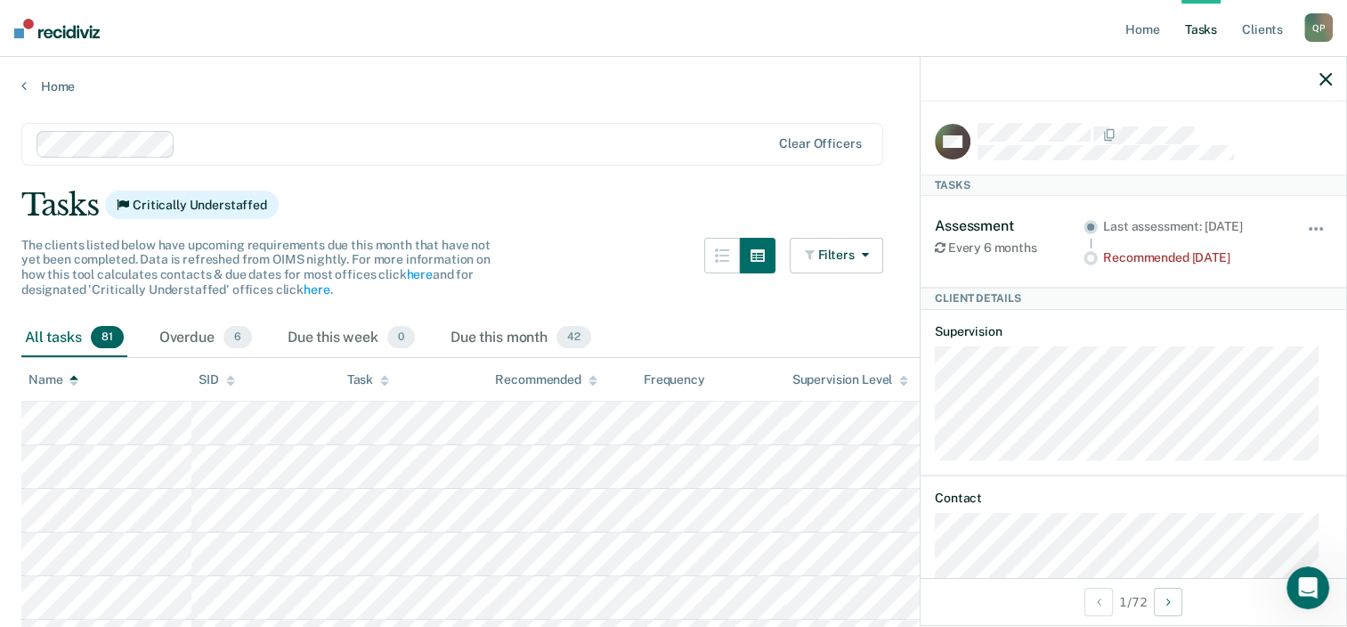
click at [558, 134] on div at bounding box center [475, 144] width 587 height 20
click at [671, 70] on div "Home" at bounding box center [673, 75] width 1347 height 37
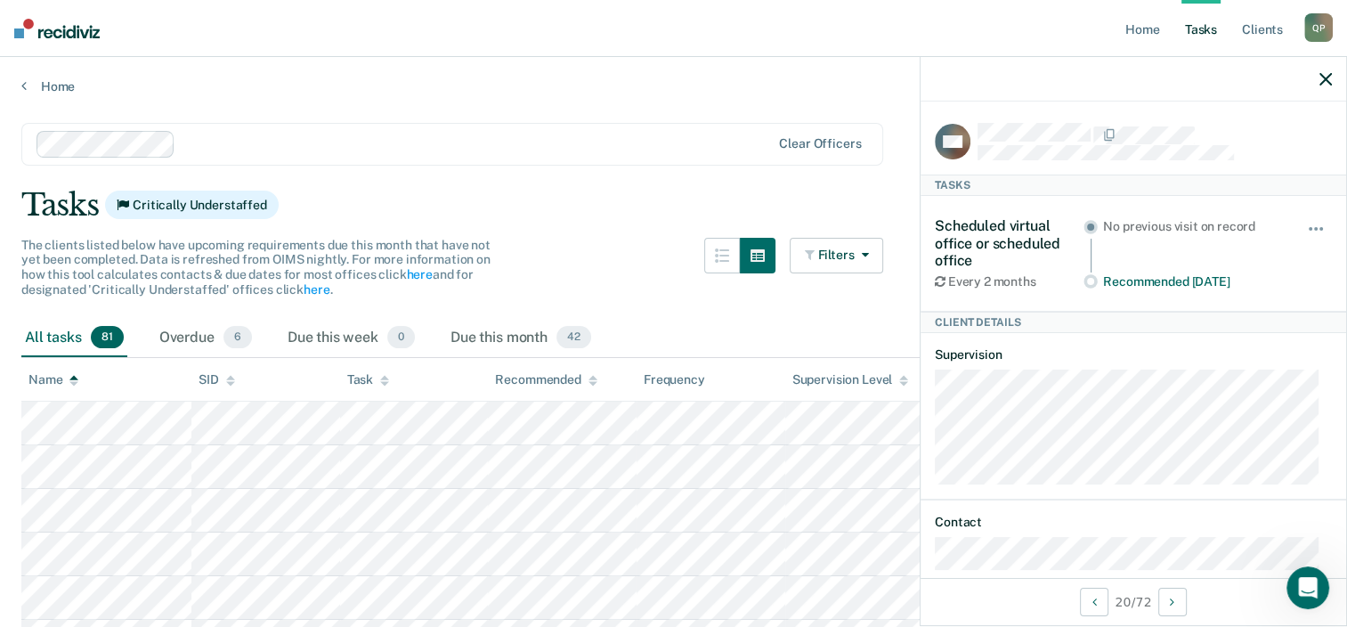
click at [493, 279] on div "The clients listed below have upcoming requirements due this month that have no…" at bounding box center [261, 268] width 481 height 60
drag, startPoint x: 310, startPoint y: 113, endPoint x: 322, endPoint y: 104, distance: 15.3
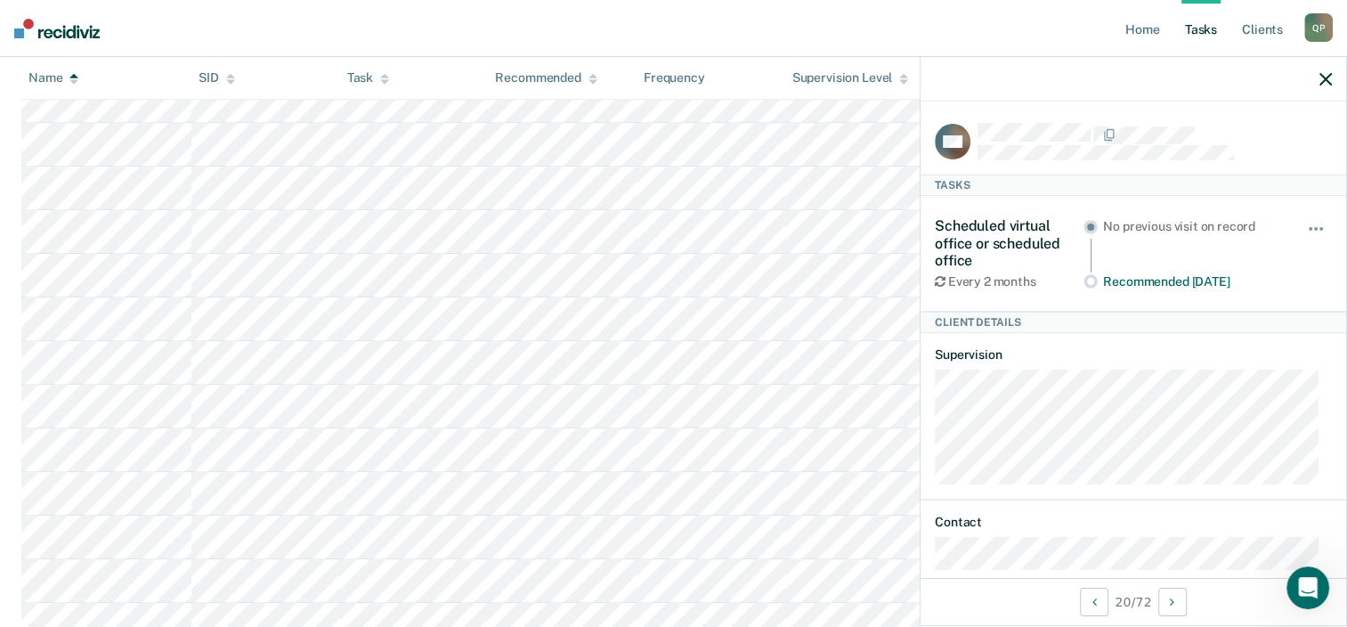
scroll to position [1245, 0]
click at [1321, 79] on icon "button" at bounding box center [1325, 79] width 12 height 12
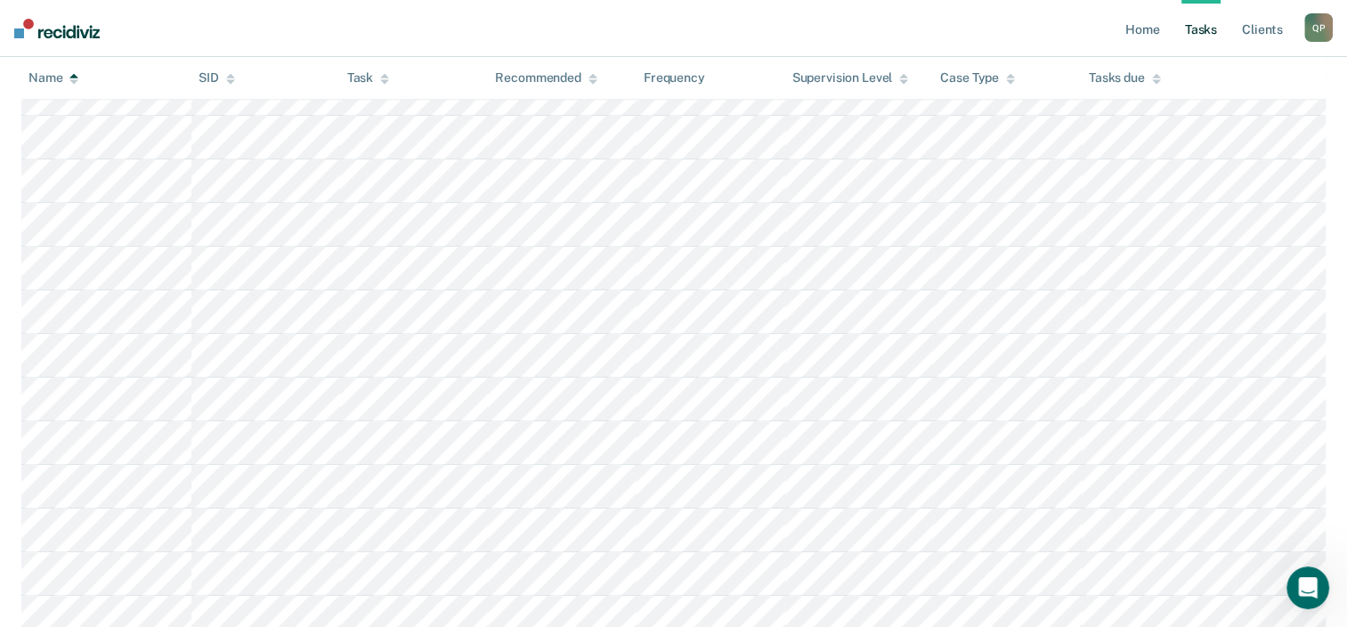
click at [1295, 47] on ul "Home Tasks Client s" at bounding box center [1212, 28] width 182 height 57
drag, startPoint x: 1295, startPoint y: 47, endPoint x: 1269, endPoint y: 28, distance: 32.4
click at [1269, 28] on link "Client s" at bounding box center [1262, 28] width 48 height 57
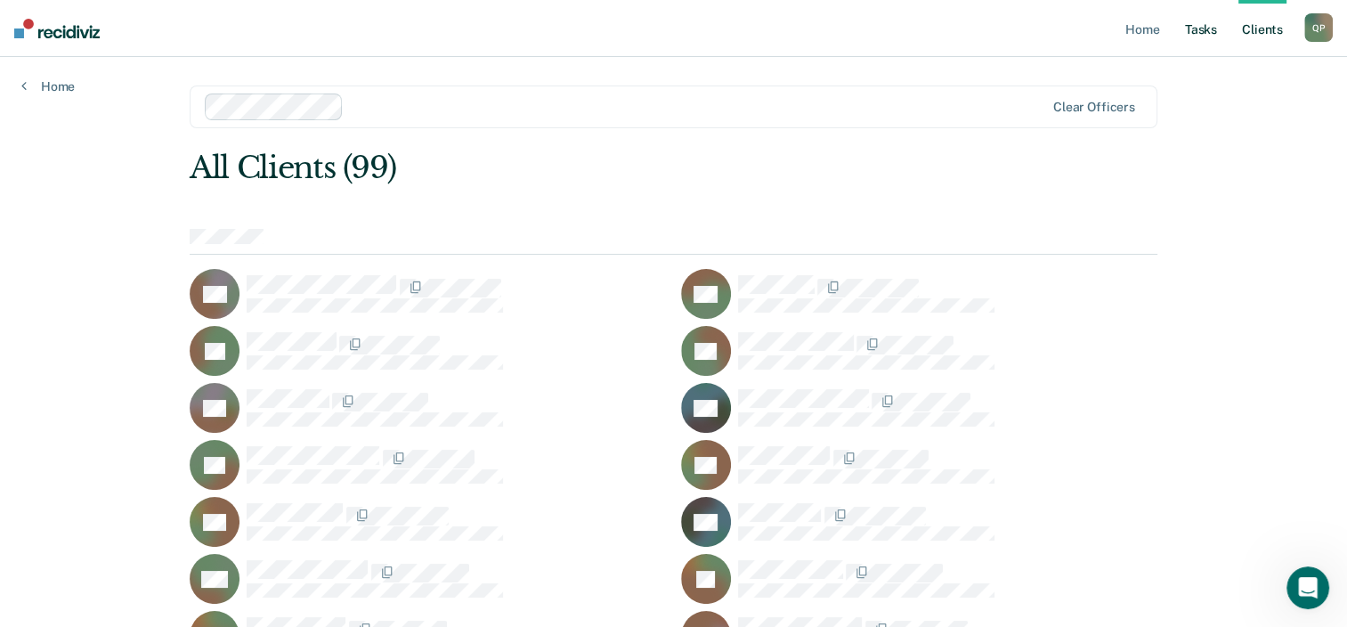
click at [1196, 36] on link "Tasks" at bounding box center [1200, 28] width 39 height 57
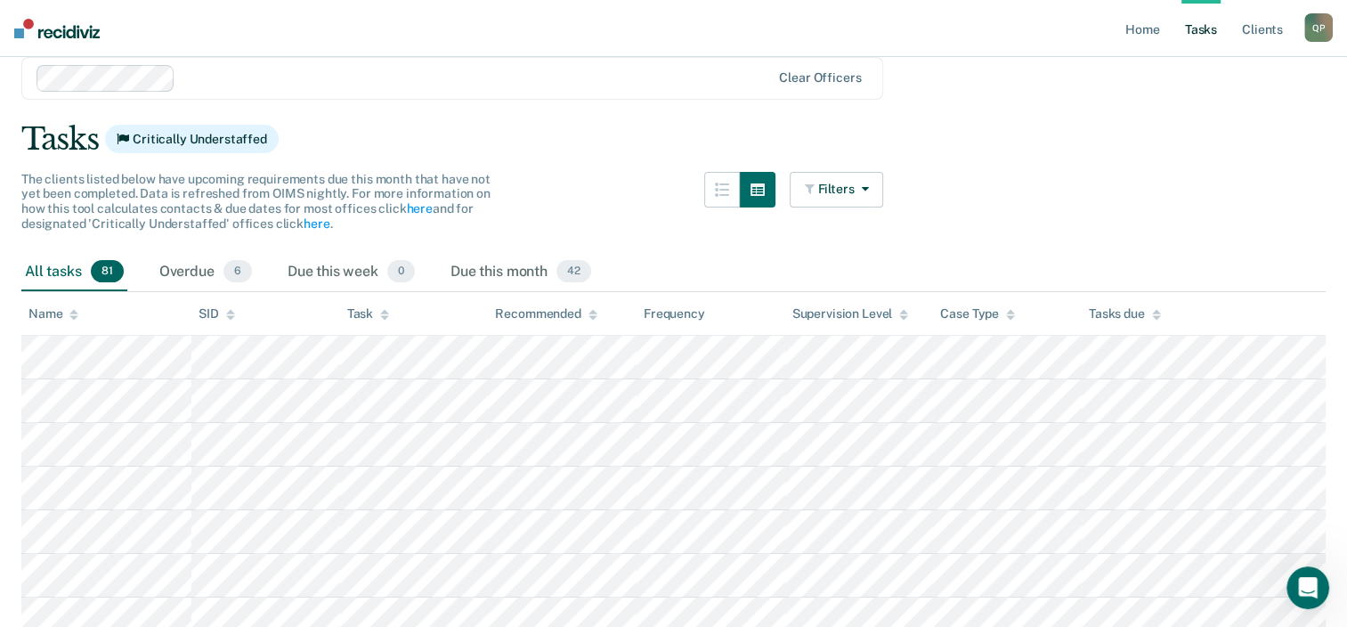
scroll to position [67, 0]
click at [1146, 28] on link "Home" at bounding box center [1141, 28] width 41 height 57
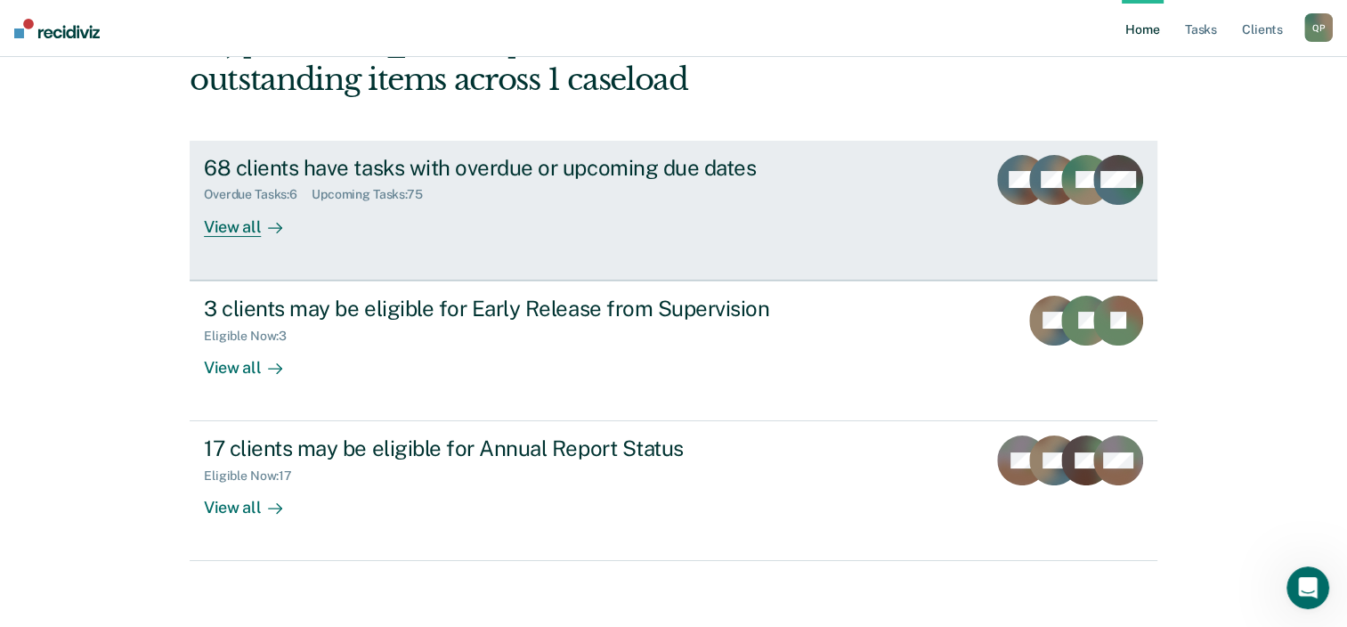
scroll to position [129, 0]
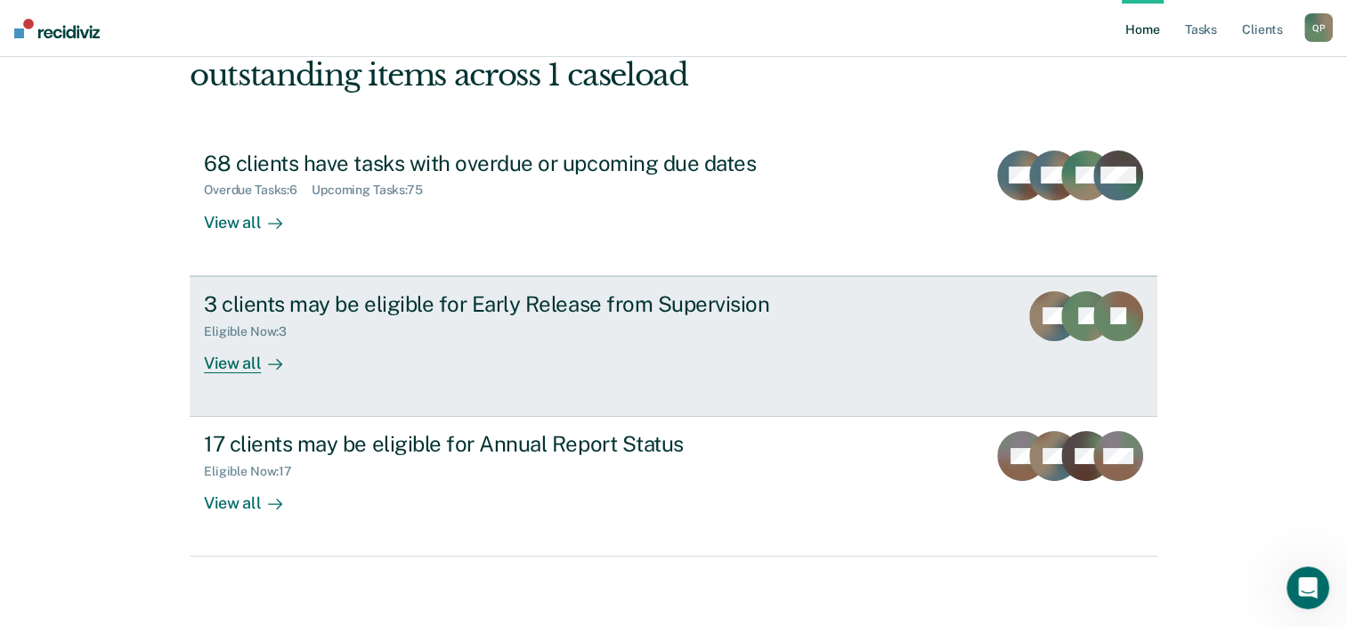
click at [653, 368] on div "3 clients may be eligible for Early Release from Supervision Eligible Now : 3 V…" at bounding box center [538, 332] width 668 height 82
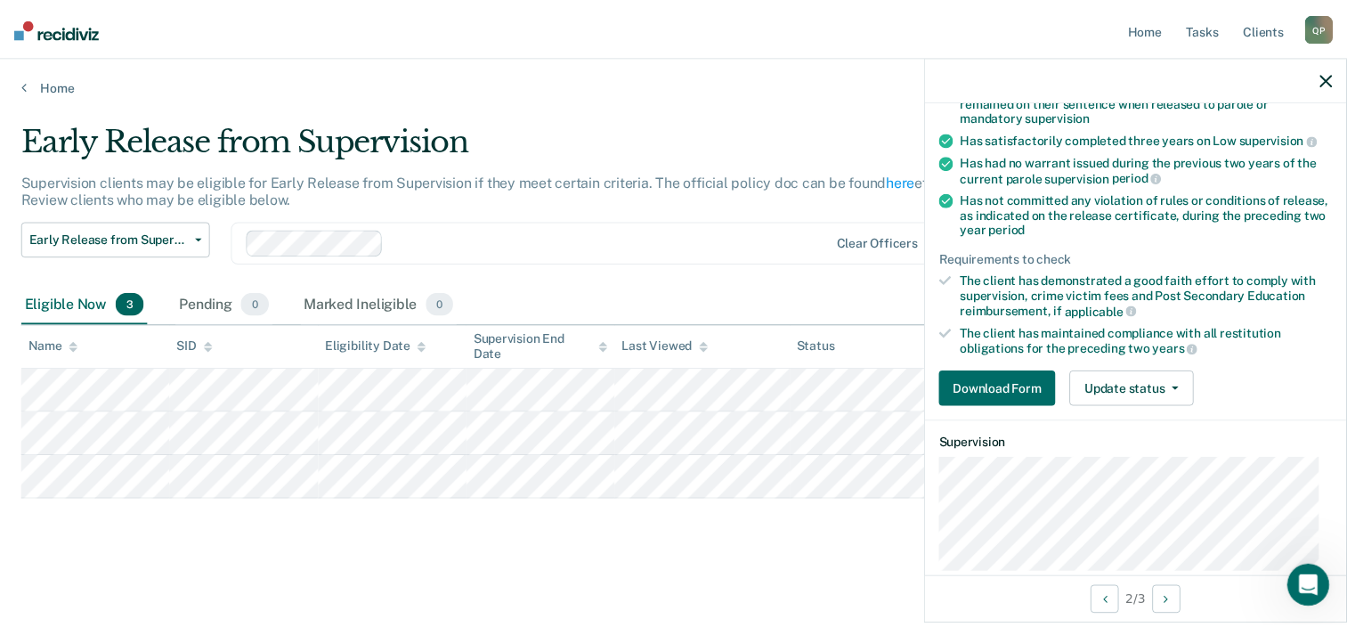
scroll to position [331, 0]
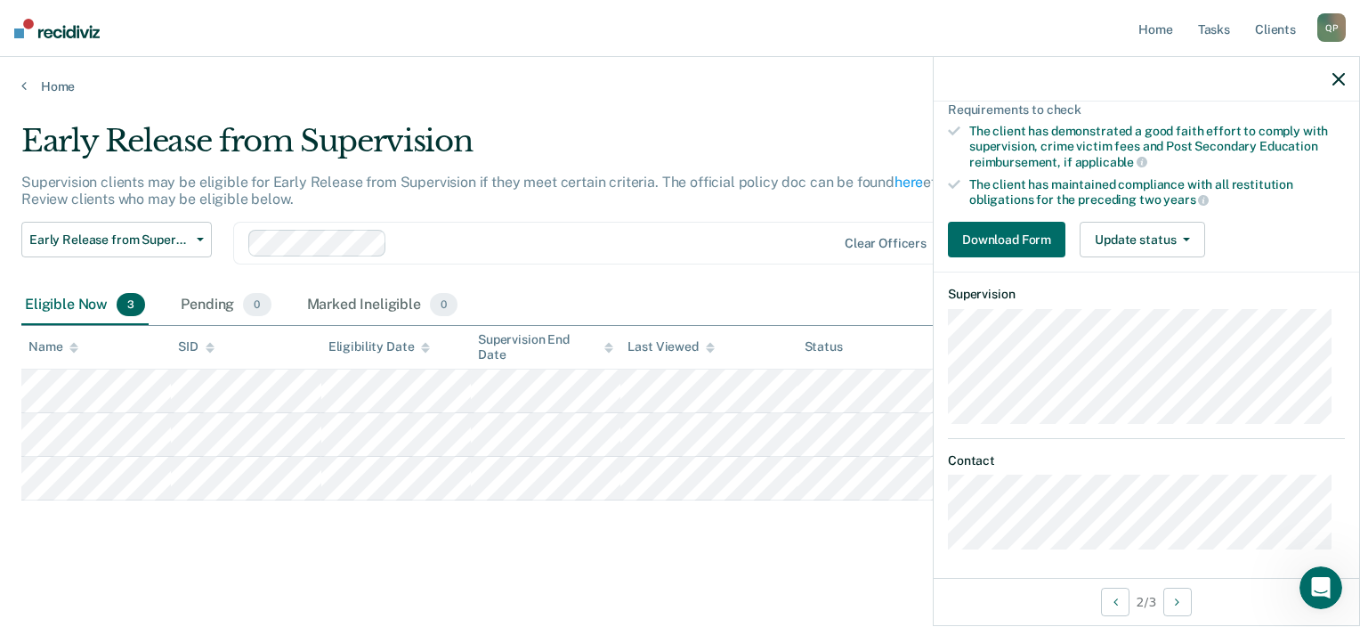
click at [1340, 78] on icon "button" at bounding box center [1338, 79] width 12 height 12
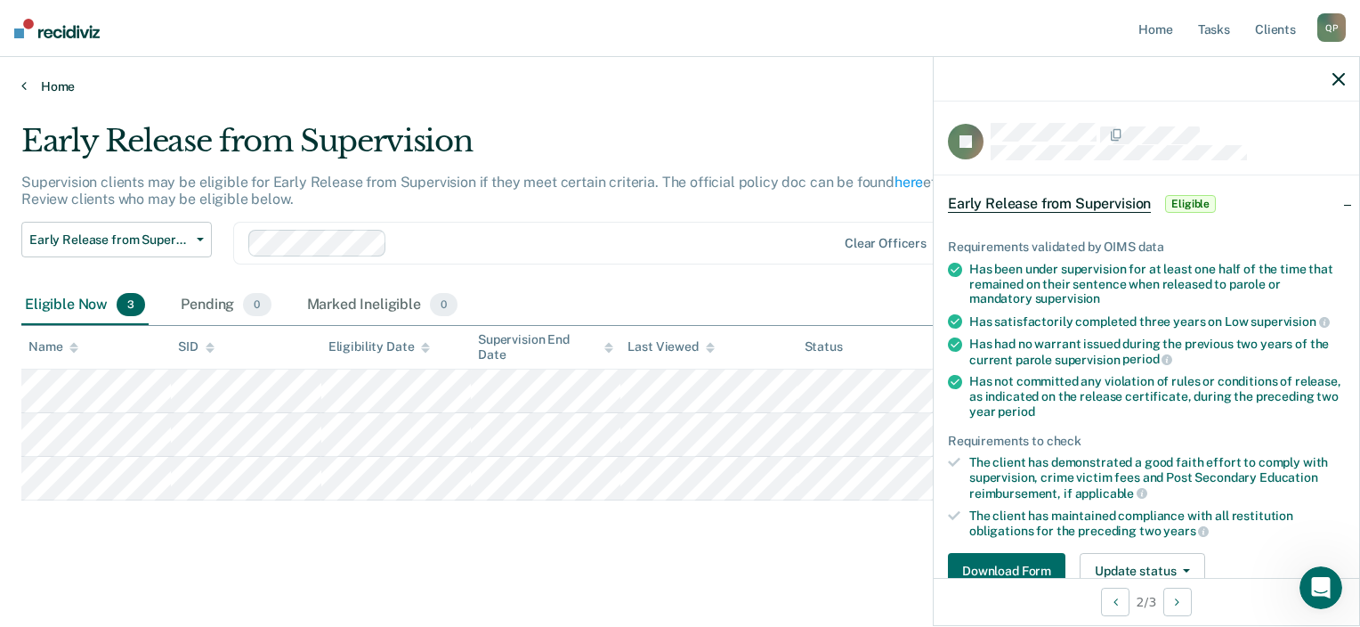
click at [798, 81] on link "Home" at bounding box center [679, 86] width 1317 height 16
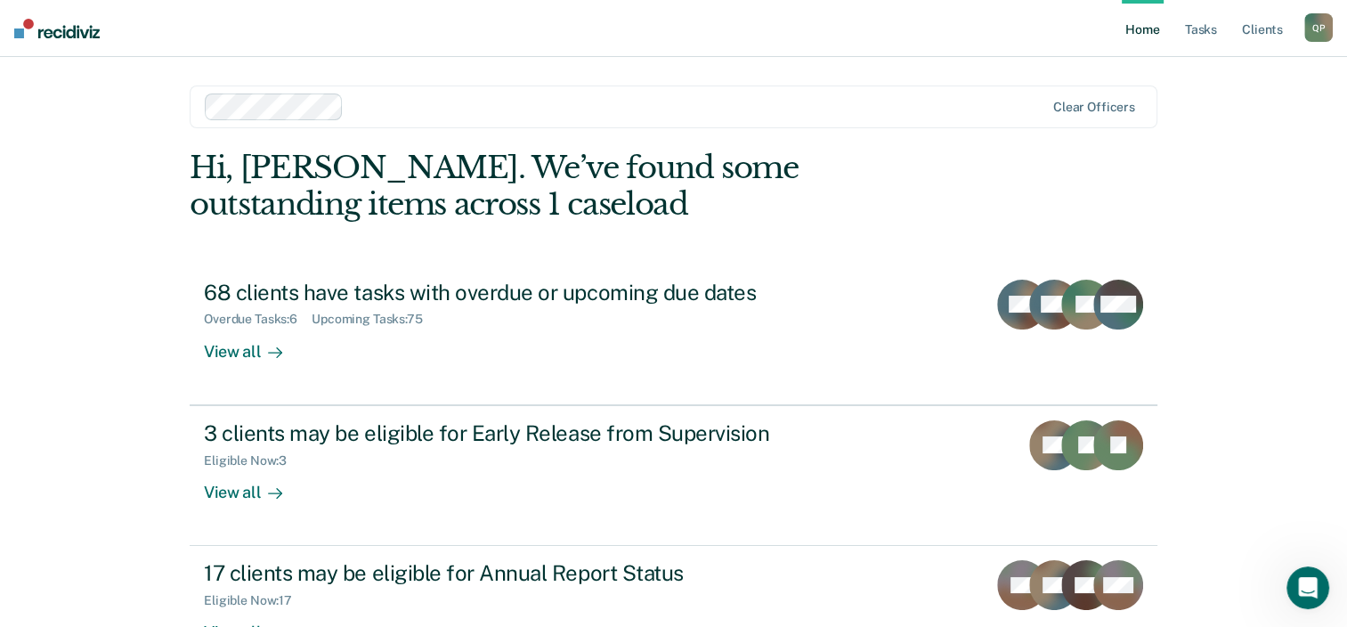
click at [798, 81] on main "Clear officers Hi, [PERSON_NAME]. We’ve found some outstanding items across 1 c…" at bounding box center [673, 385] width 1010 height 657
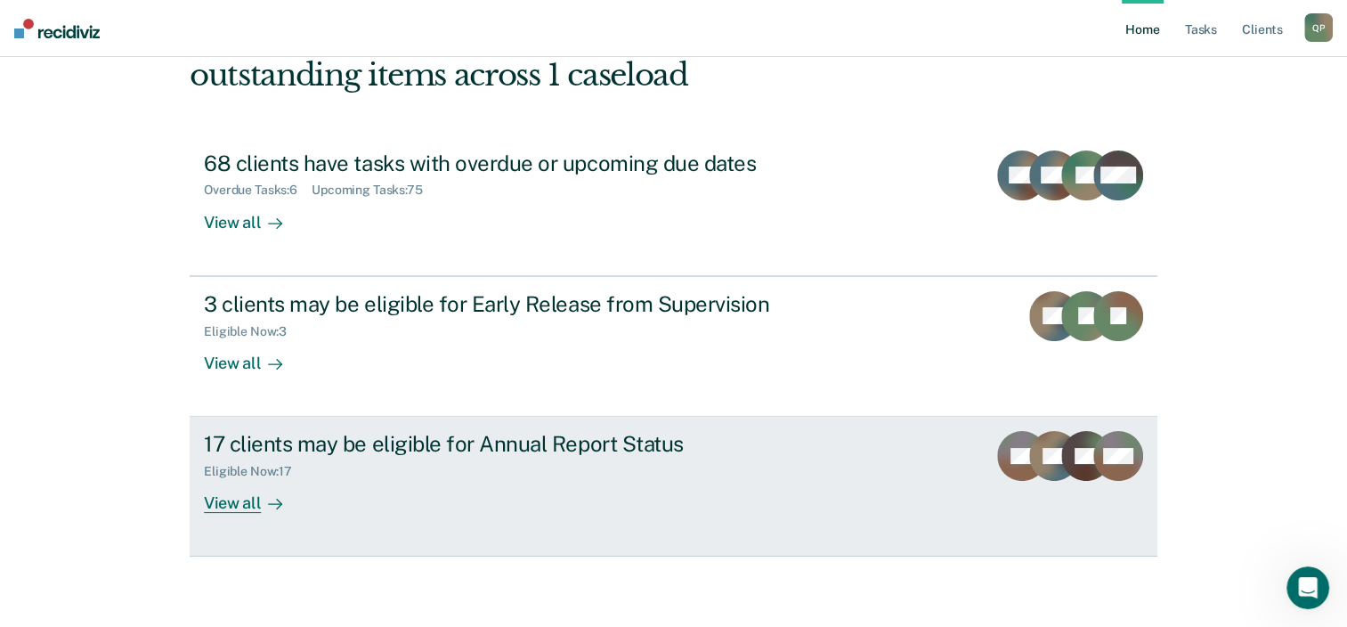
click at [246, 505] on div "View all" at bounding box center [254, 496] width 100 height 35
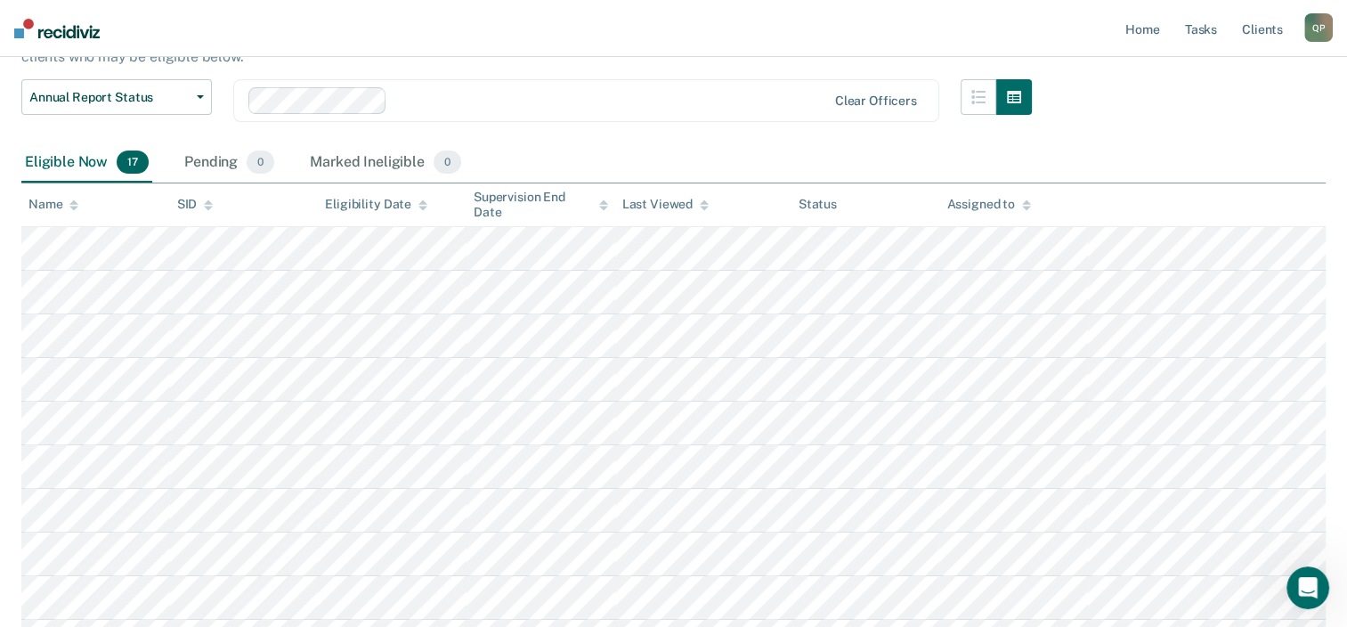
scroll to position [139, 0]
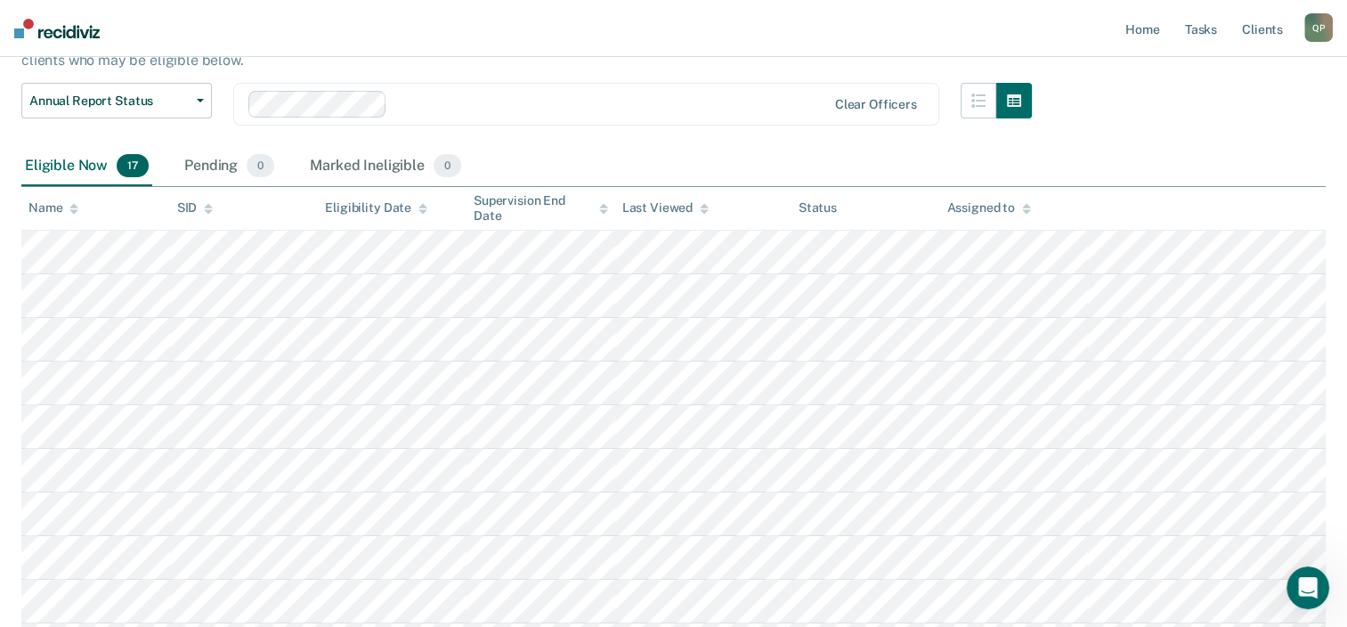
click at [725, 148] on div "Eligible Now 17 Pending 0 Marked Ineligible 0" at bounding box center [673, 167] width 1304 height 40
click at [584, 121] on div "Clear officers" at bounding box center [586, 104] width 706 height 43
click at [680, 21] on nav "Home Tasks Client s [PERSON_NAME] Q P Profile How it works Log Out" at bounding box center [673, 28] width 1347 height 57
click at [571, 158] on div "Eligible Now 17 Pending 0 Marked Ineligible 0" at bounding box center [673, 167] width 1304 height 40
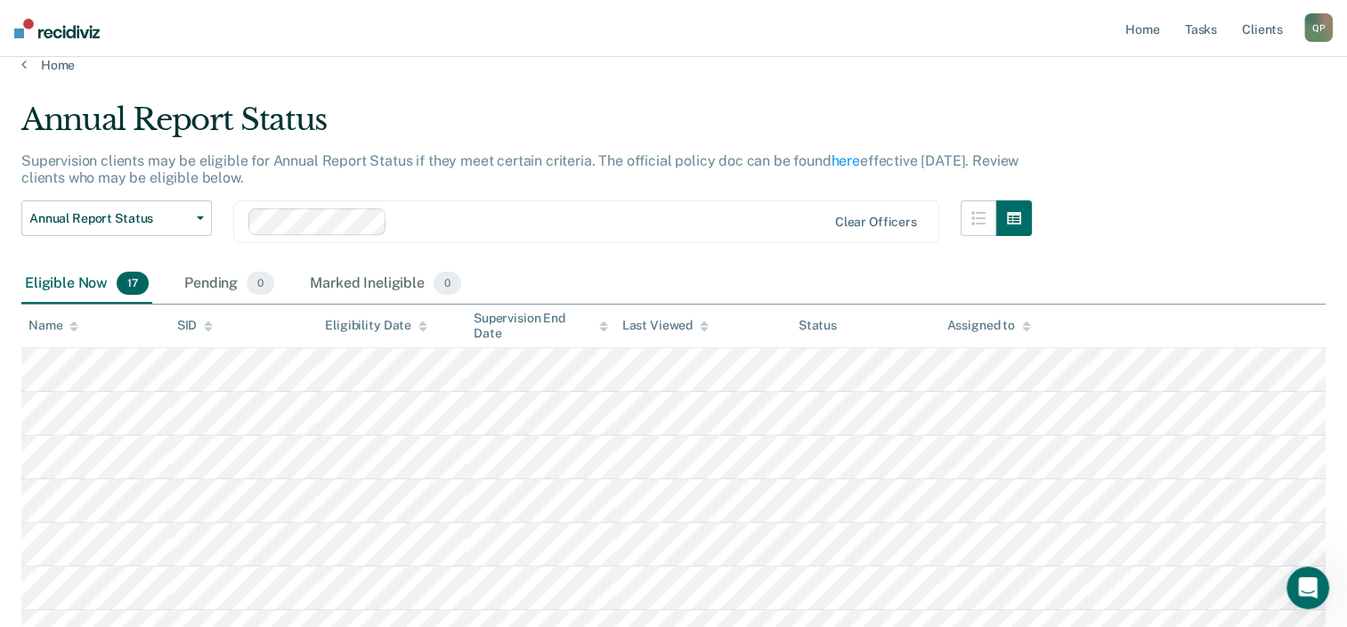
scroll to position [0, 0]
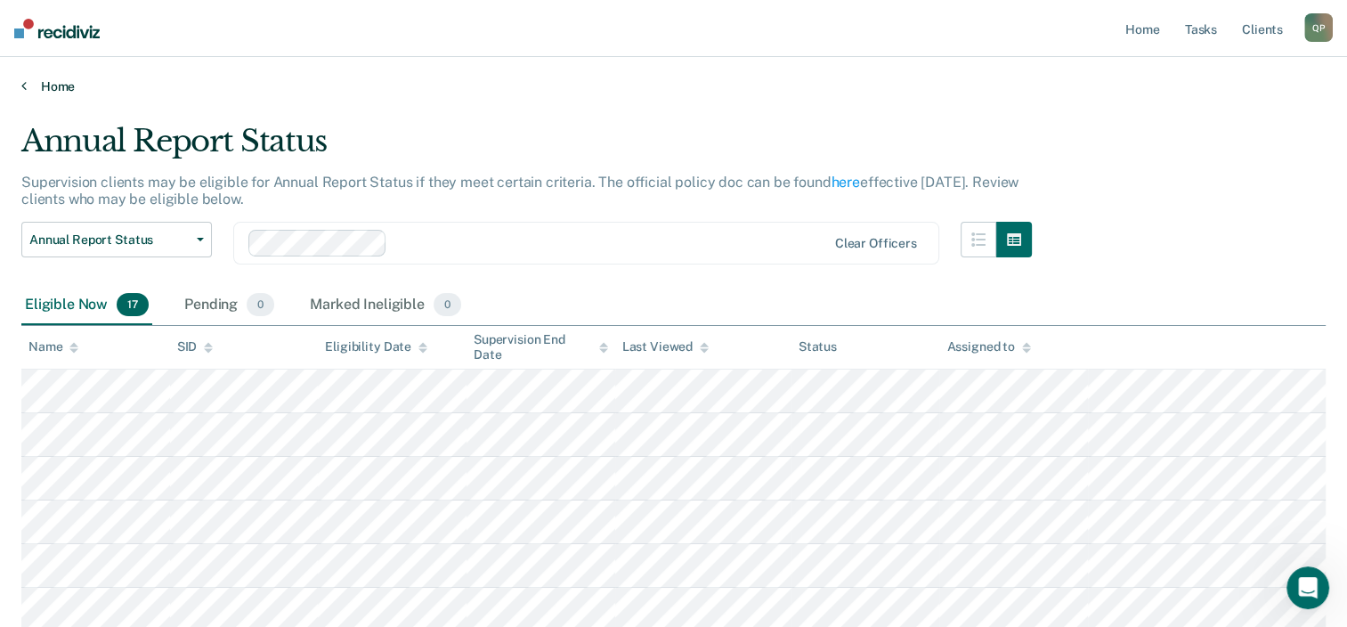
click at [64, 81] on link "Home" at bounding box center [673, 86] width 1304 height 16
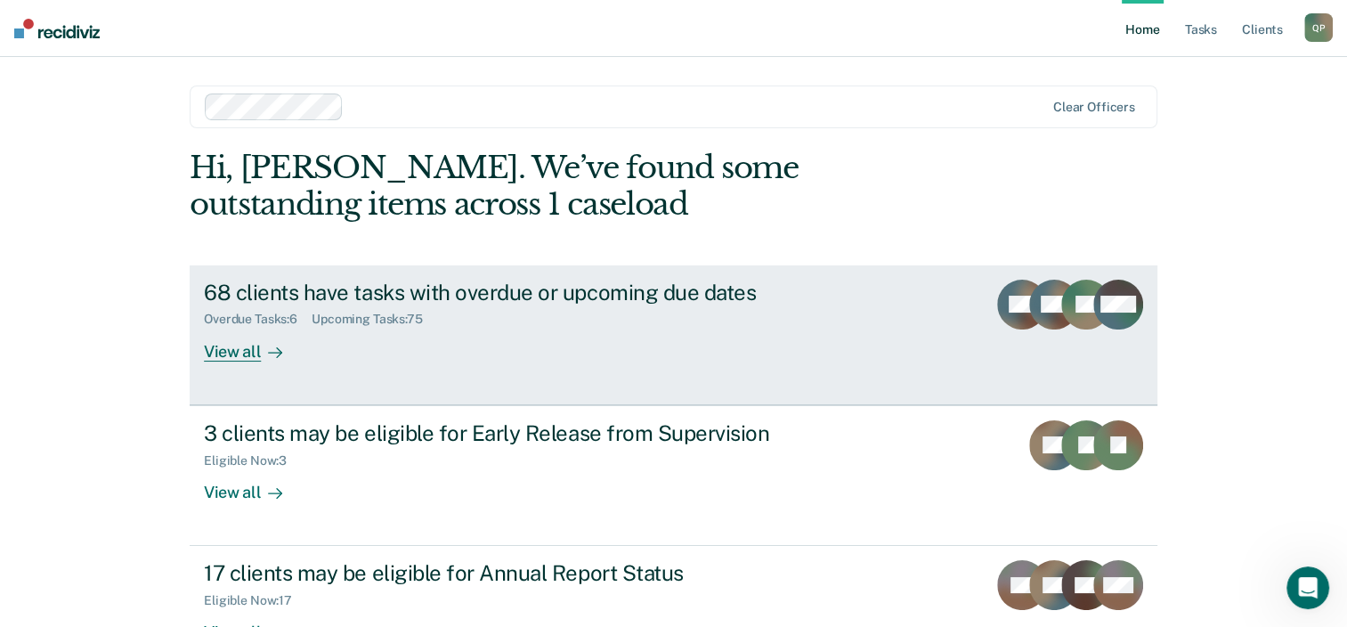
click at [533, 310] on div "Overdue Tasks : 6 Upcoming Tasks : 75" at bounding box center [516, 315] width 625 height 22
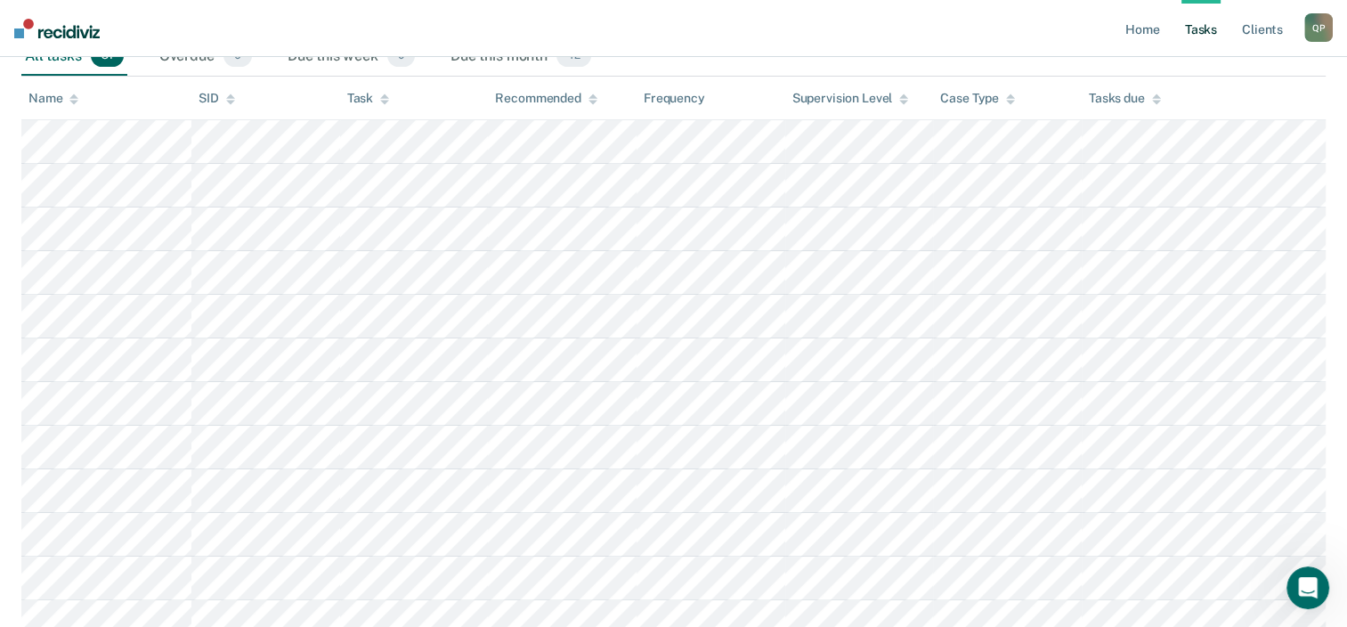
scroll to position [295, 0]
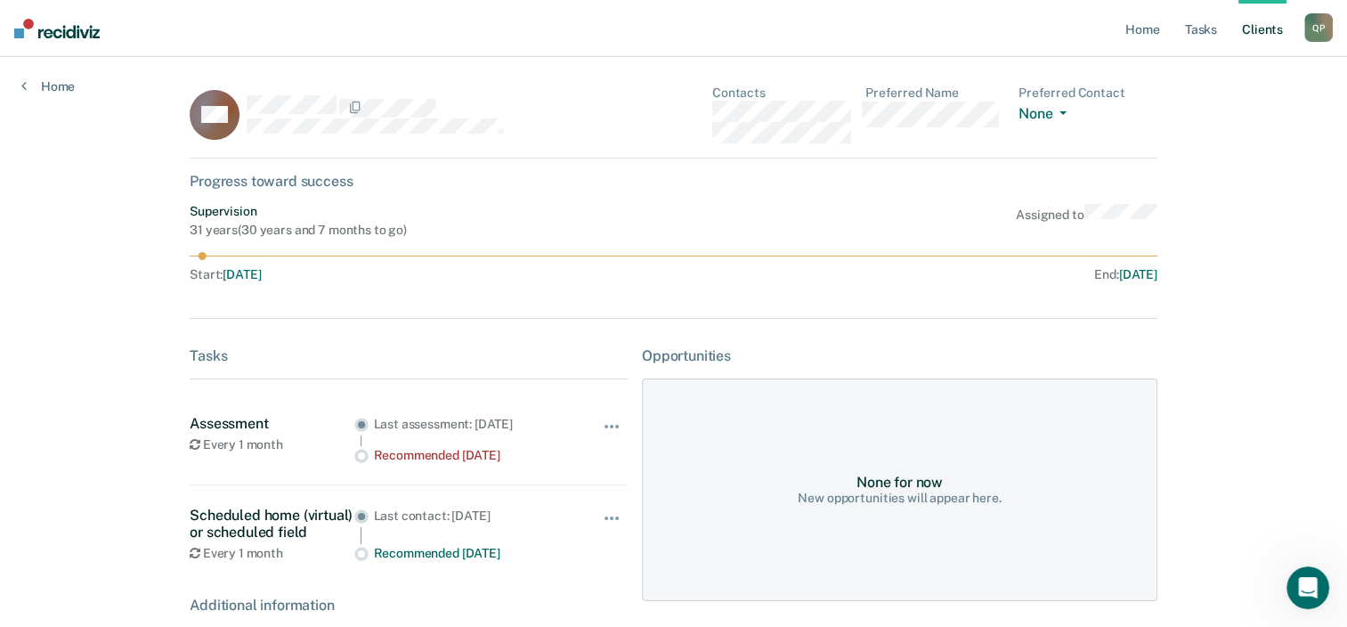
scroll to position [174, 0]
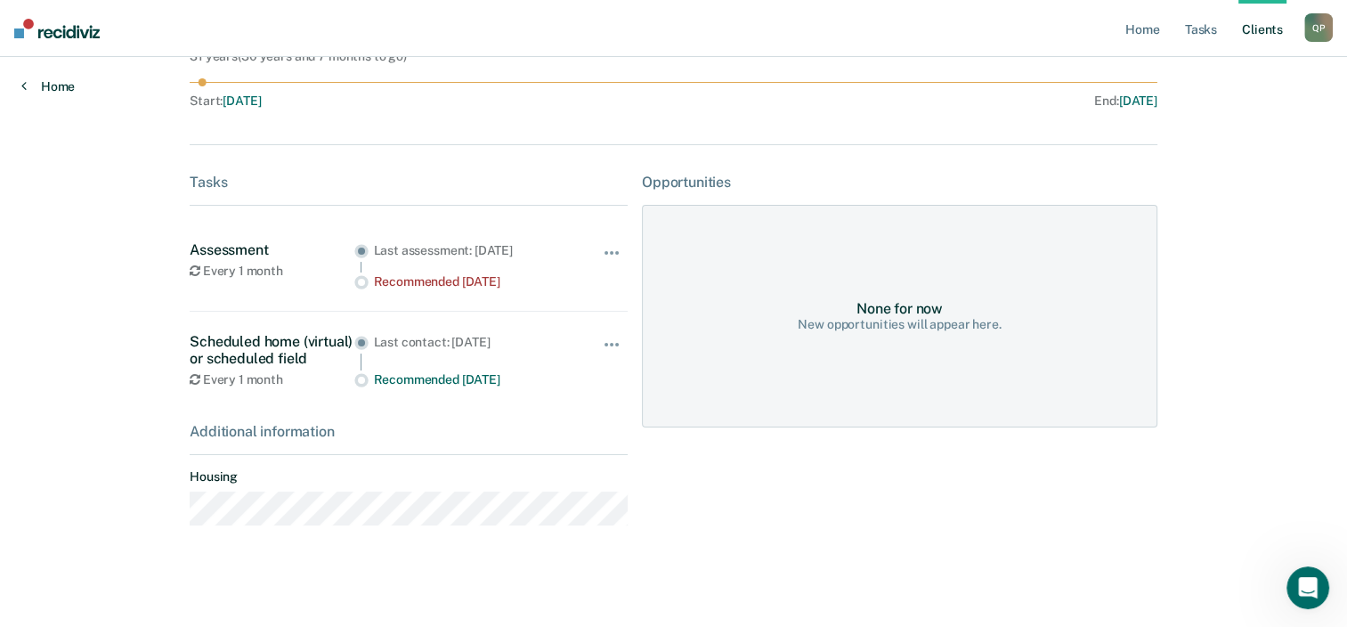
click at [53, 86] on link "Home" at bounding box center [47, 86] width 53 height 16
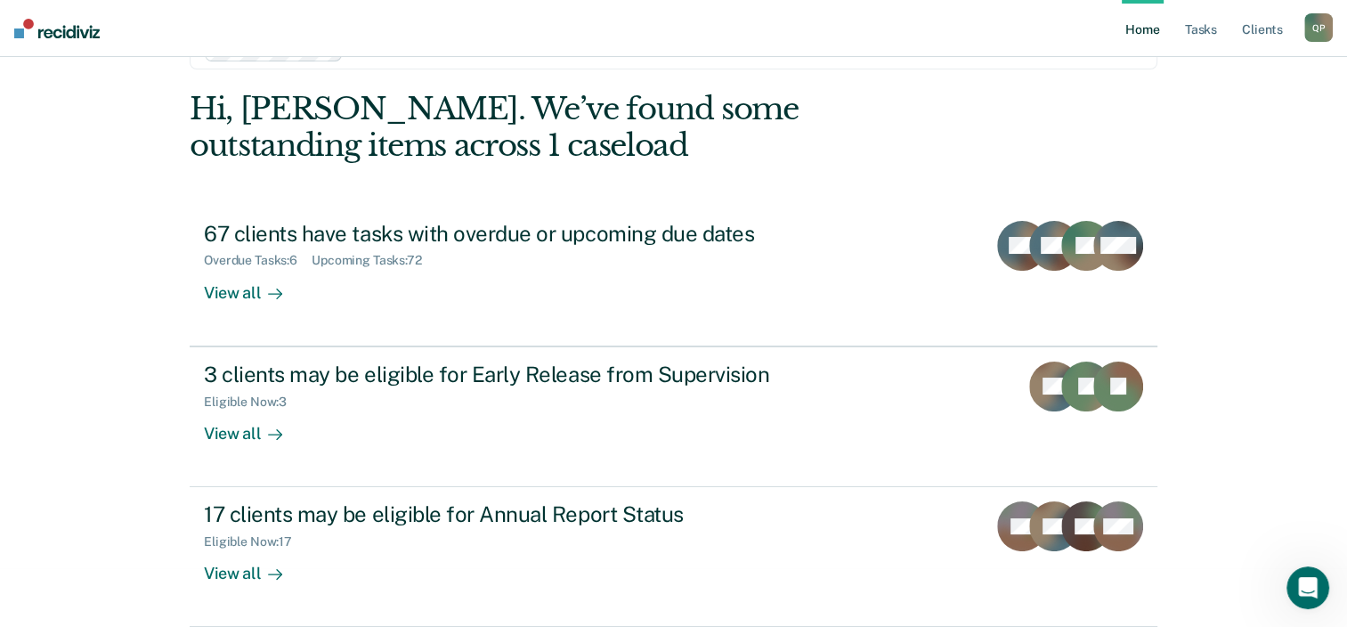
scroll to position [58, 0]
click at [1024, 28] on nav "Home Tasks Client s [PERSON_NAME] Q P Profile How it works Log Out" at bounding box center [673, 28] width 1347 height 57
